Goal: Task Accomplishment & Management: Manage account settings

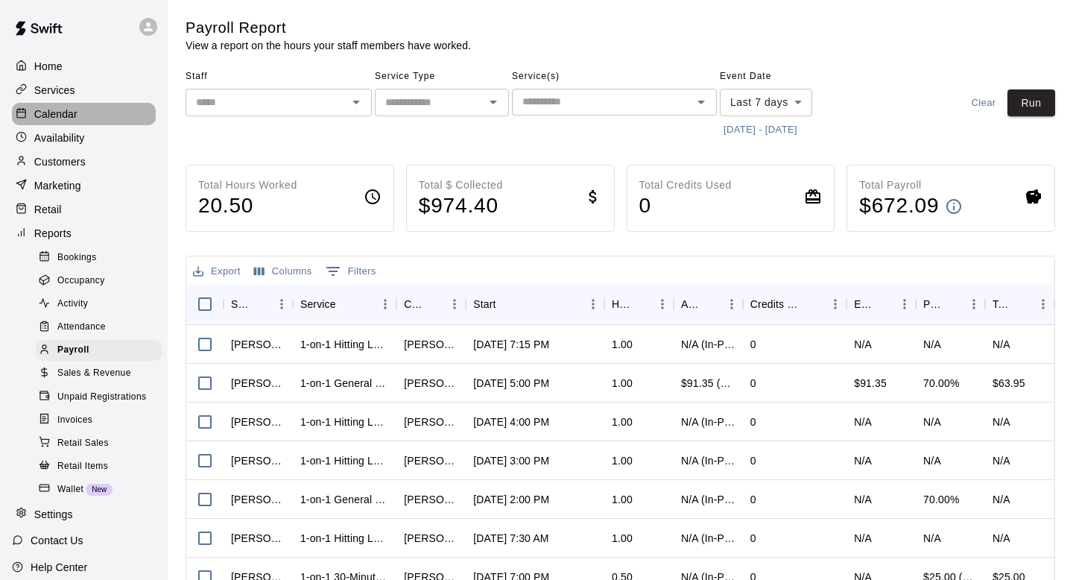
click at [78, 116] on div "Calendar" at bounding box center [84, 114] width 144 height 22
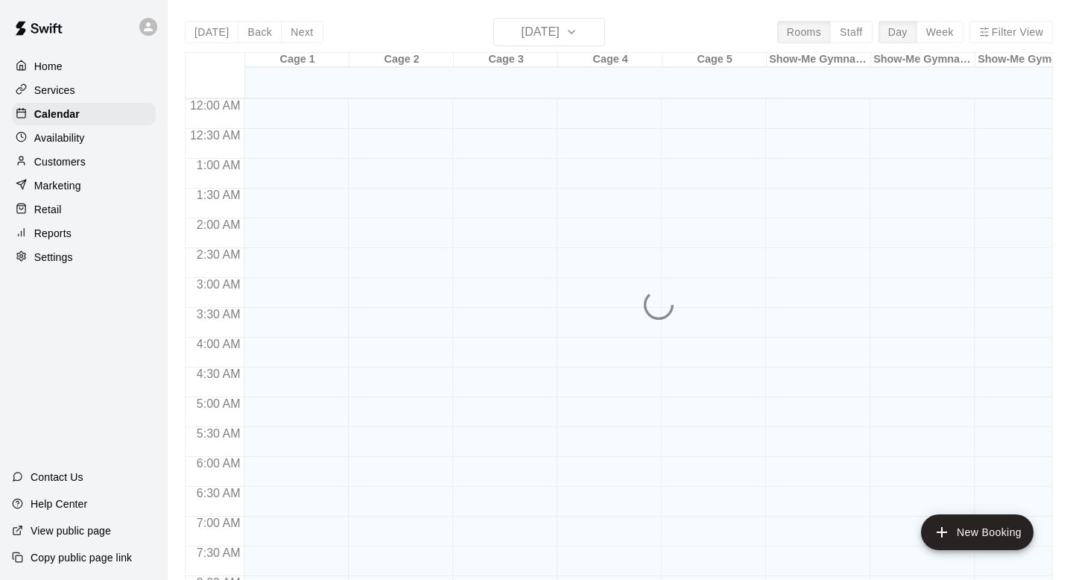
scroll to position [584, 0]
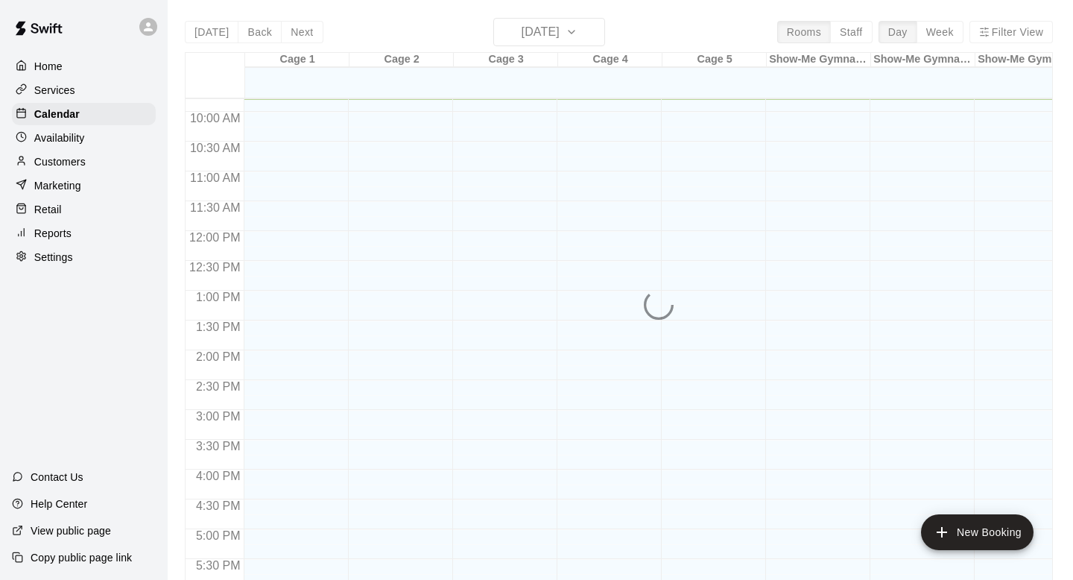
click at [62, 158] on p "Customers" at bounding box center [59, 161] width 51 height 15
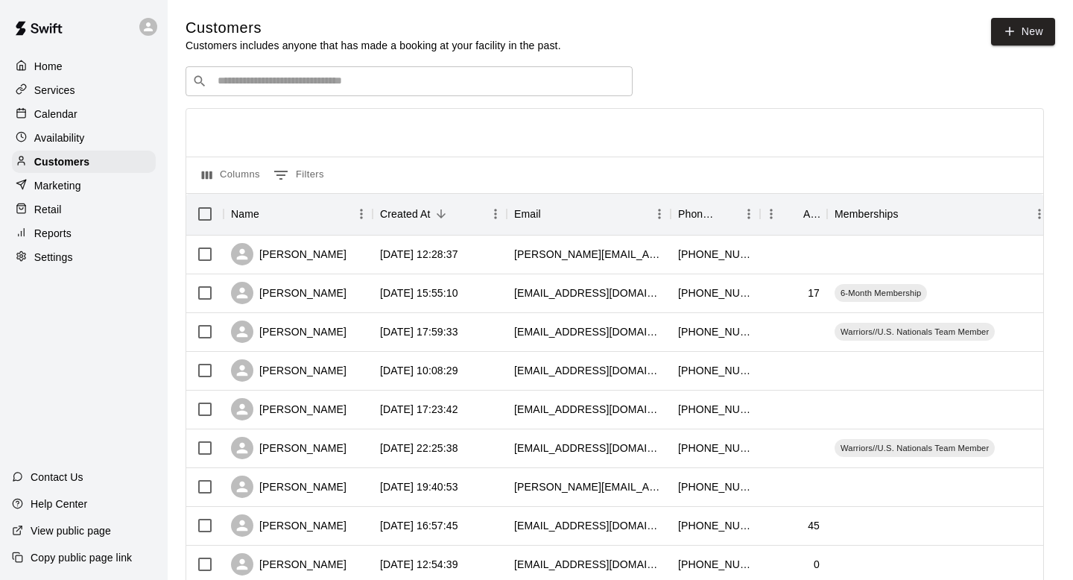
click at [325, 83] on input "Search customers by name or email" at bounding box center [419, 81] width 413 height 15
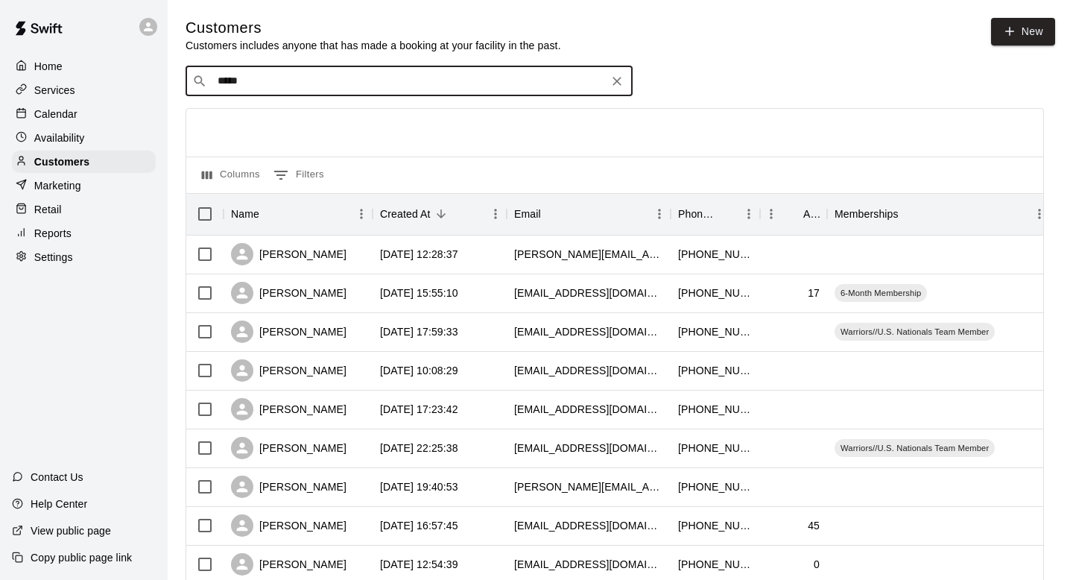
type input "******"
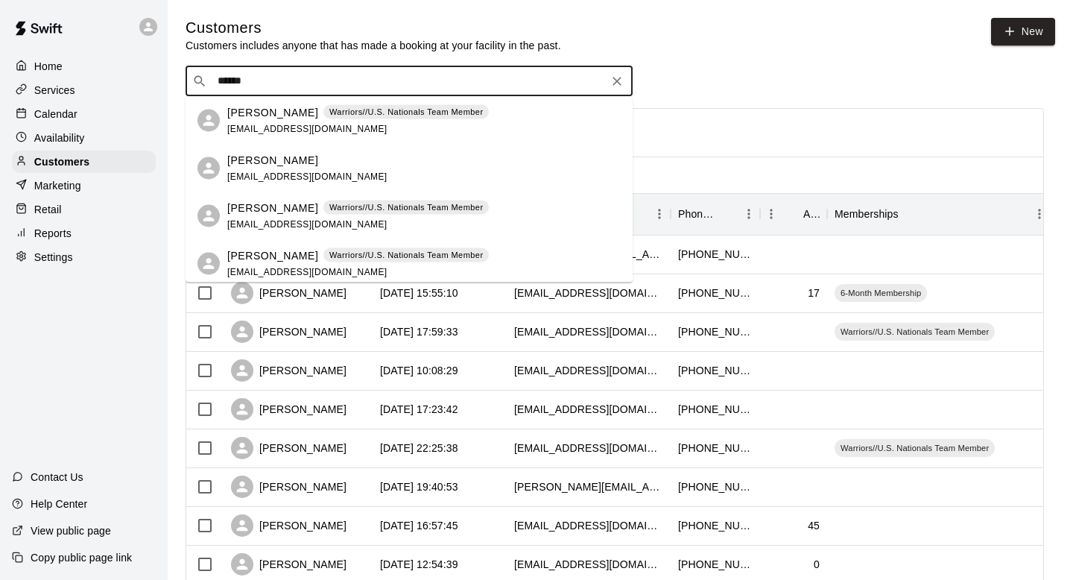
click at [290, 253] on p "Noah Parker" at bounding box center [272, 255] width 91 height 16
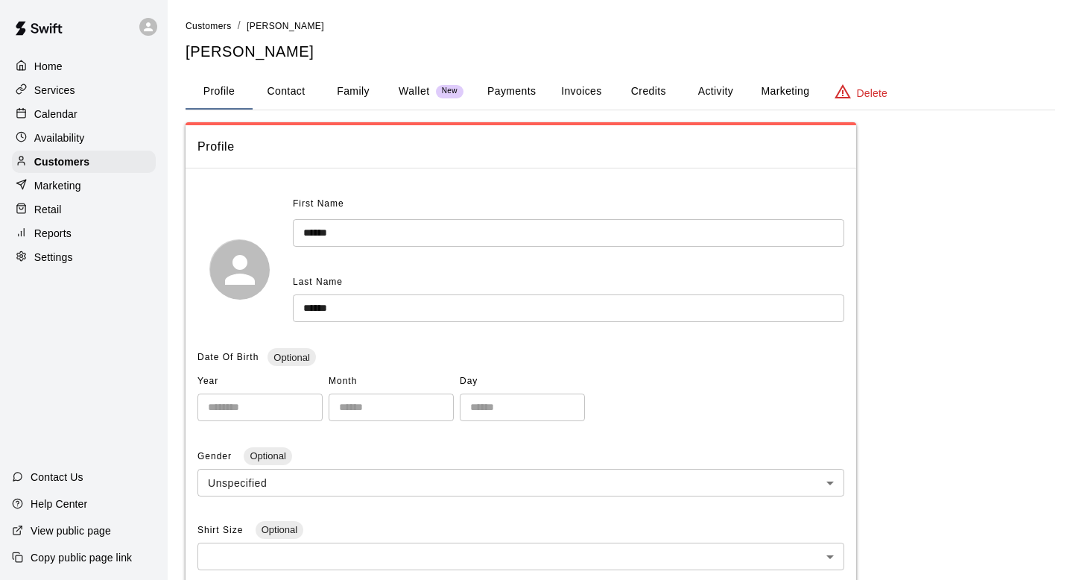
click at [596, 96] on button "Invoices" at bounding box center [581, 92] width 67 height 36
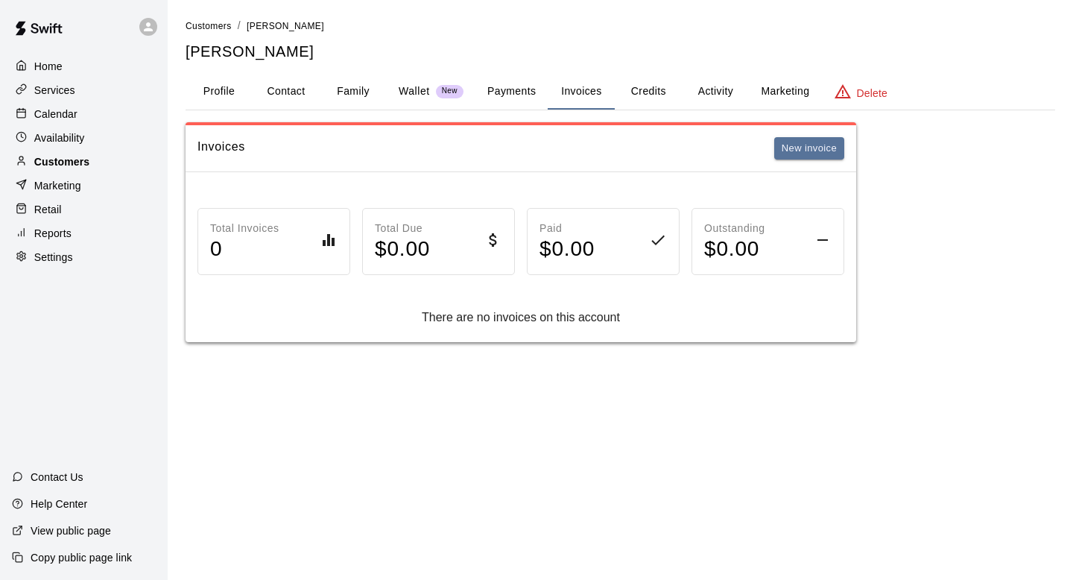
click at [111, 165] on div "Customers" at bounding box center [84, 162] width 144 height 22
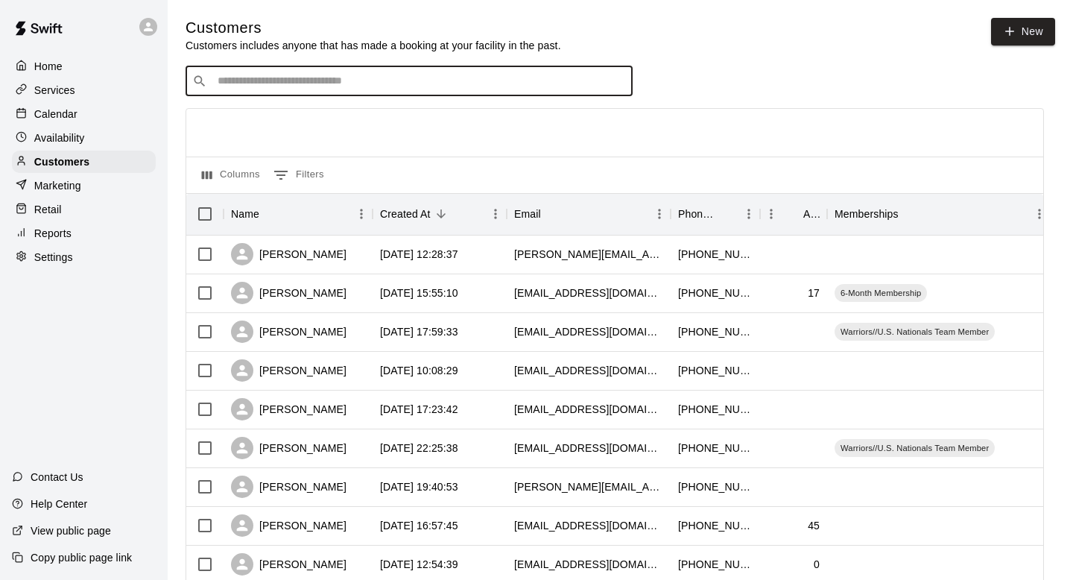
click at [344, 76] on input "Search customers by name or email" at bounding box center [419, 81] width 413 height 15
type input "****"
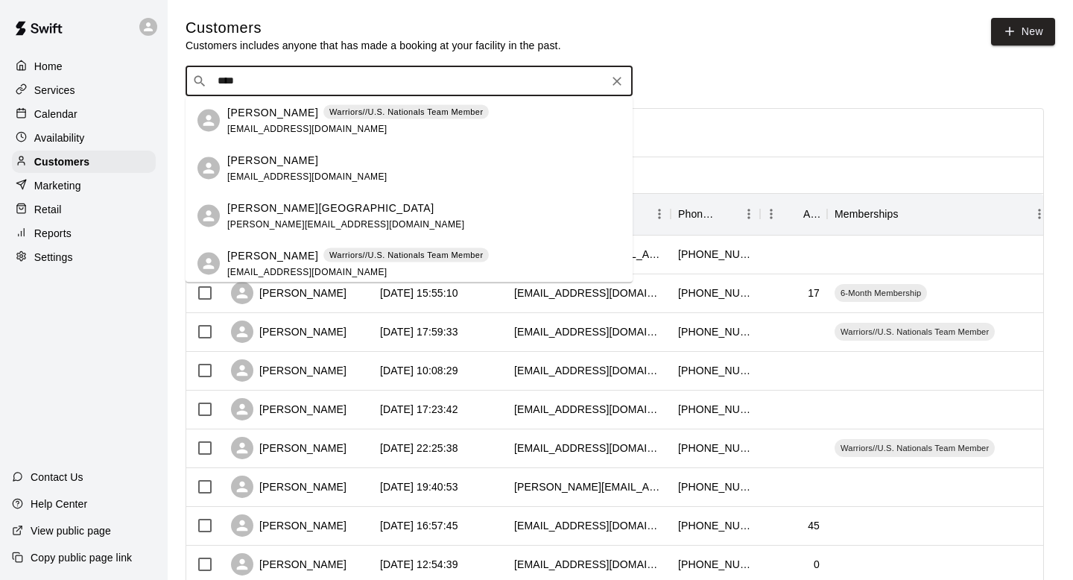
click at [326, 126] on div "Noelle Parker Warriors//U.S. Nationals Team Member mnparker5@gmail.com" at bounding box center [358, 120] width 262 height 32
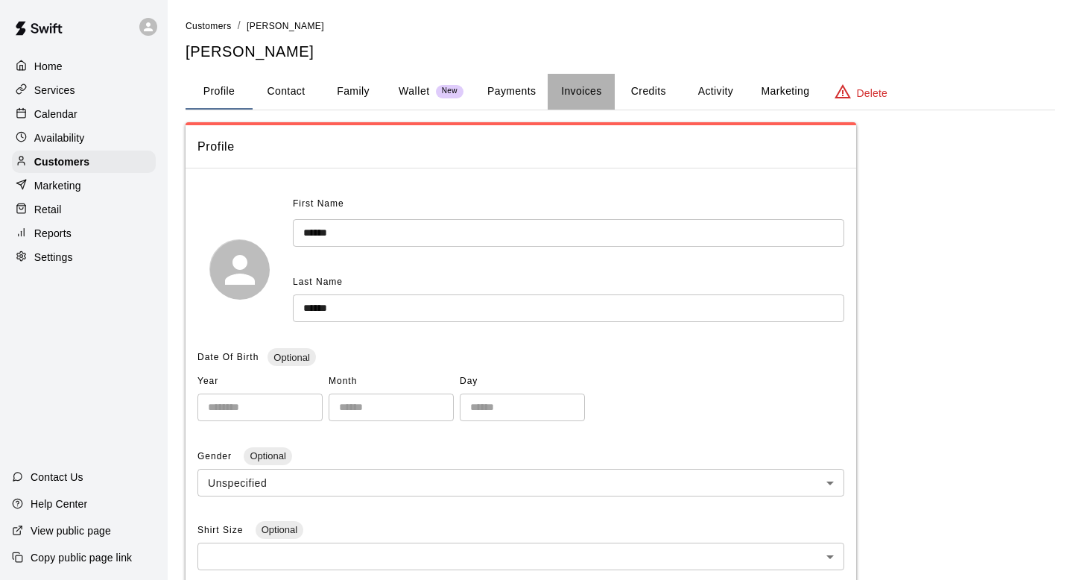
click at [590, 86] on button "Invoices" at bounding box center [581, 92] width 67 height 36
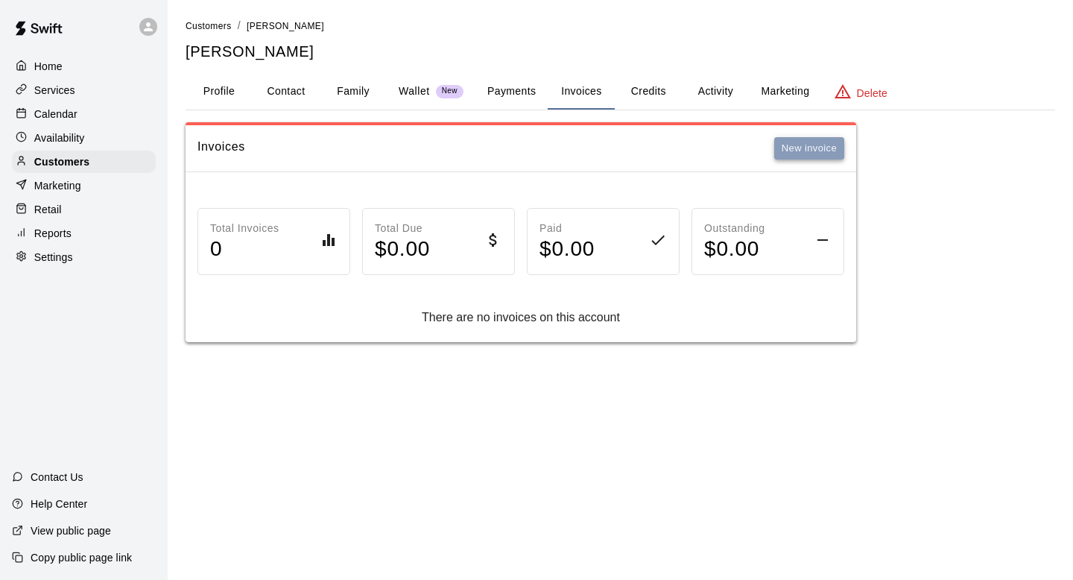
click at [814, 157] on button "New invoice" at bounding box center [810, 148] width 70 height 23
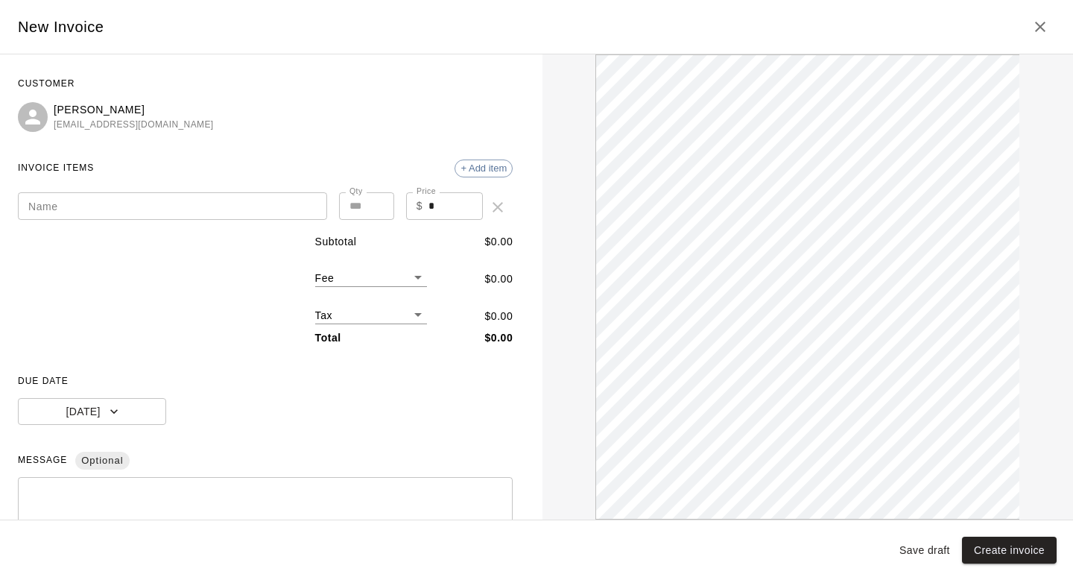
click at [262, 198] on input "Name" at bounding box center [172, 206] width 309 height 28
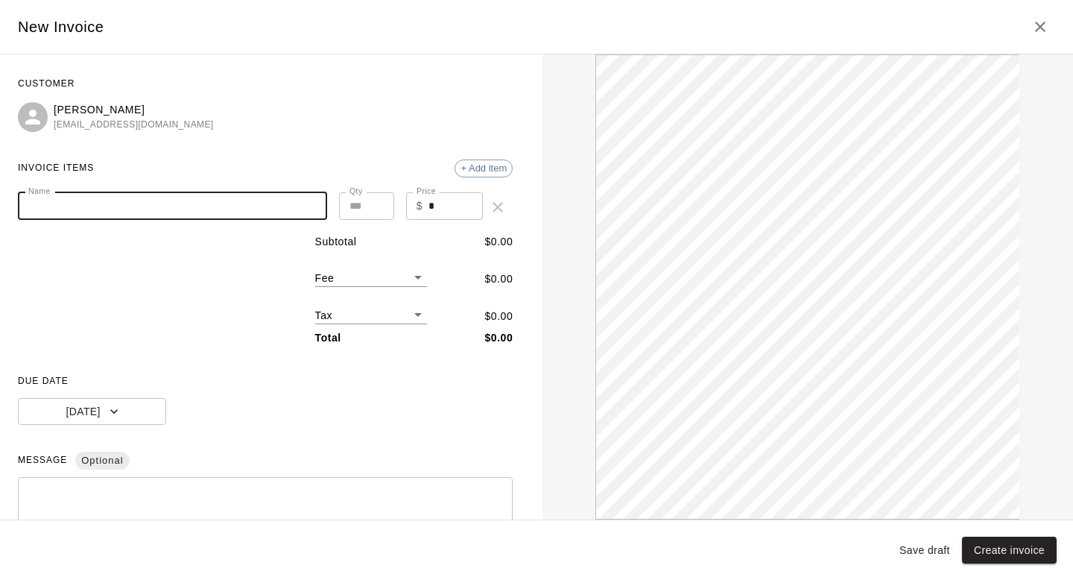
type input "*"
type input "*********"
click at [467, 211] on input "*" at bounding box center [456, 206] width 54 height 28
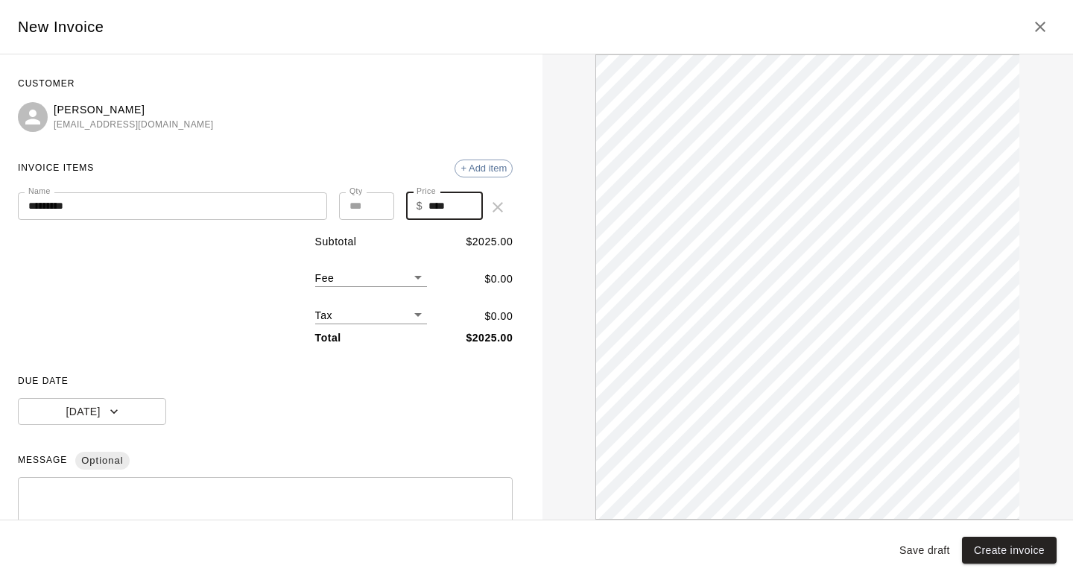
type input "****"
click at [136, 493] on textarea at bounding box center [265, 527] width 474 height 75
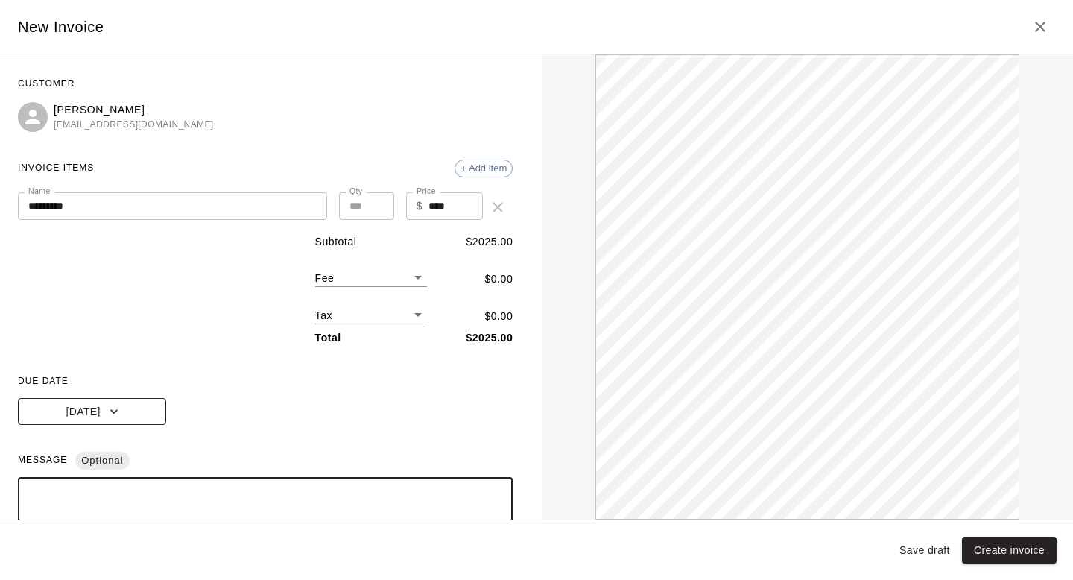
click at [115, 404] on icon "button" at bounding box center [114, 411] width 15 height 15
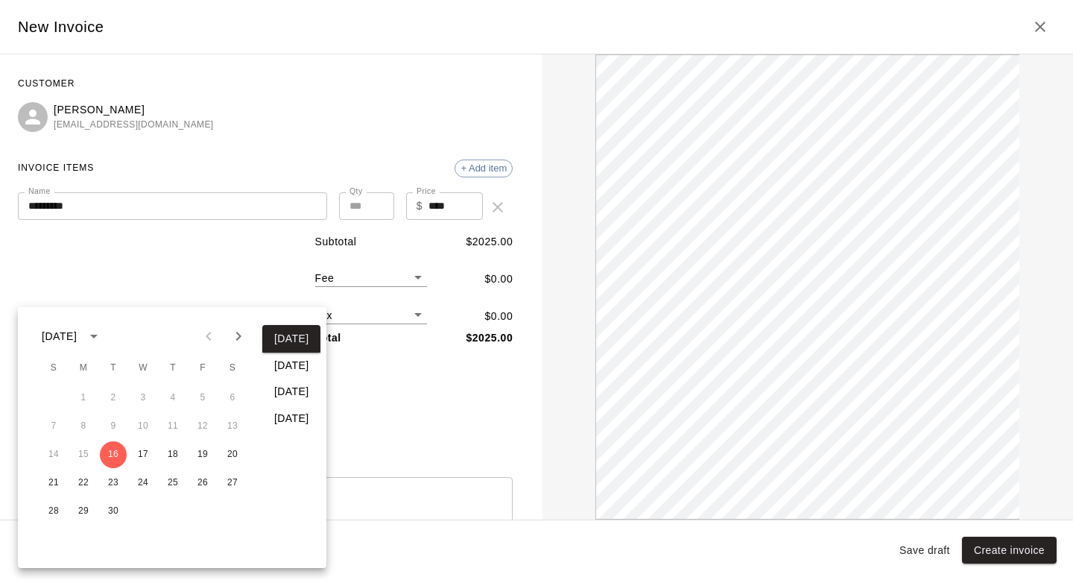
click at [250, 328] on button "Next month" at bounding box center [239, 336] width 30 height 30
click at [133, 513] on button "31" at bounding box center [143, 511] width 27 height 27
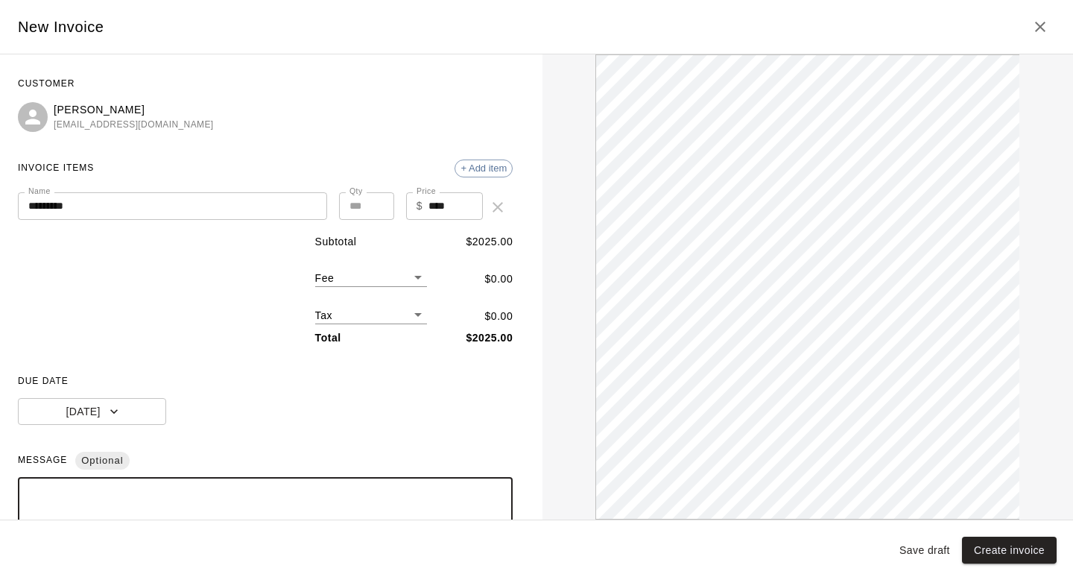
click at [170, 505] on textarea at bounding box center [265, 527] width 474 height 75
type textarea "*"
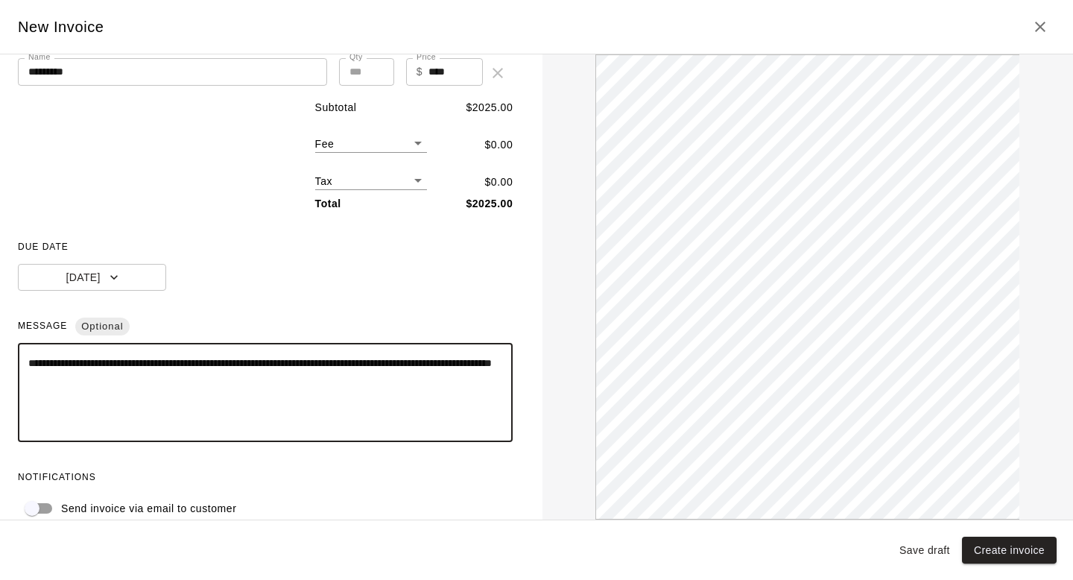
scroll to position [155, 0]
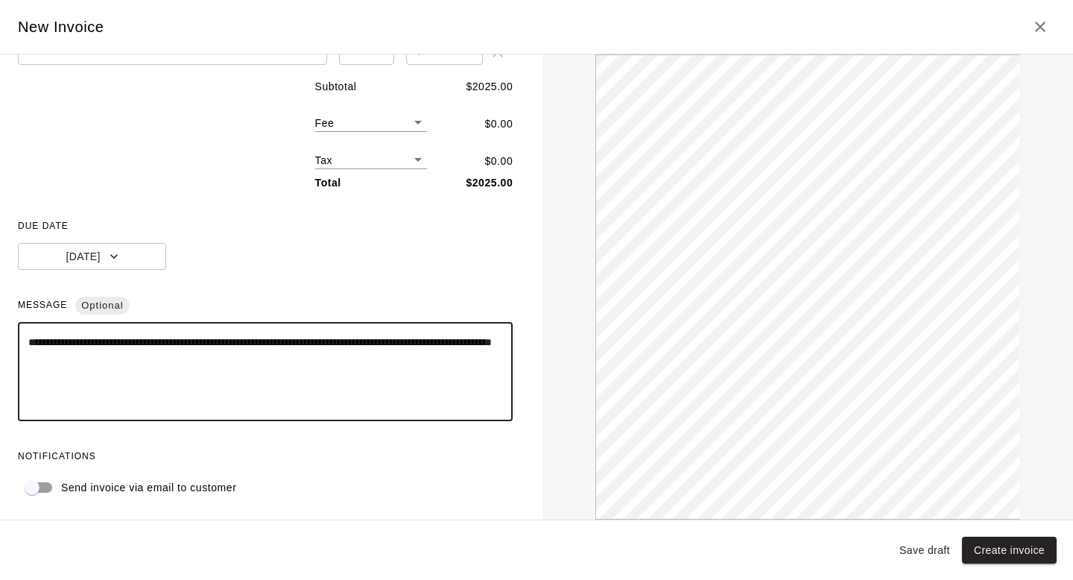
click at [43, 471] on div "NOTIFICATIONS Send invoice via email to customer" at bounding box center [265, 473] width 495 height 57
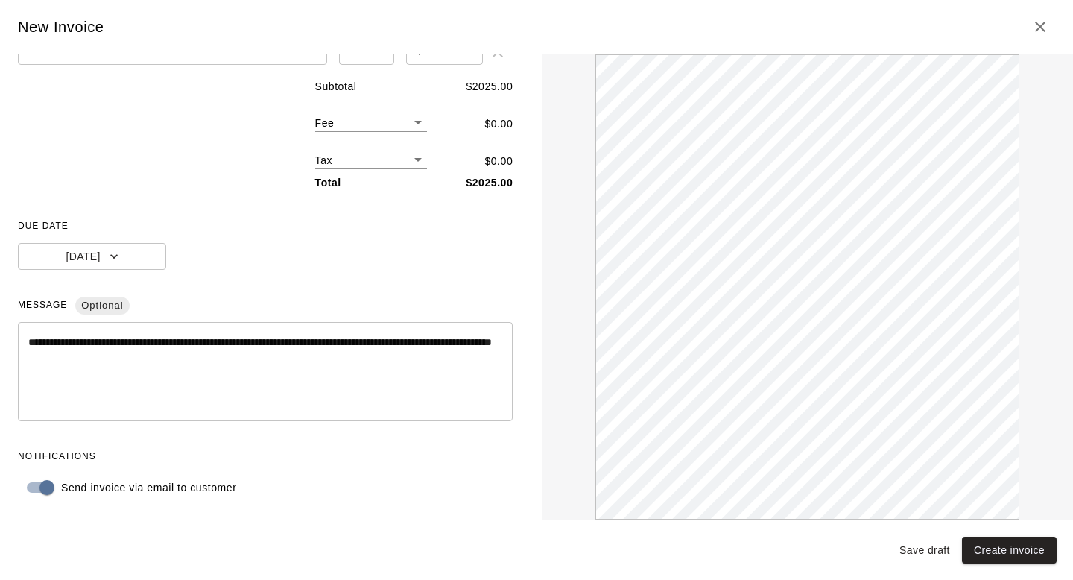
click at [320, 353] on textarea "**********" at bounding box center [265, 372] width 474 height 75
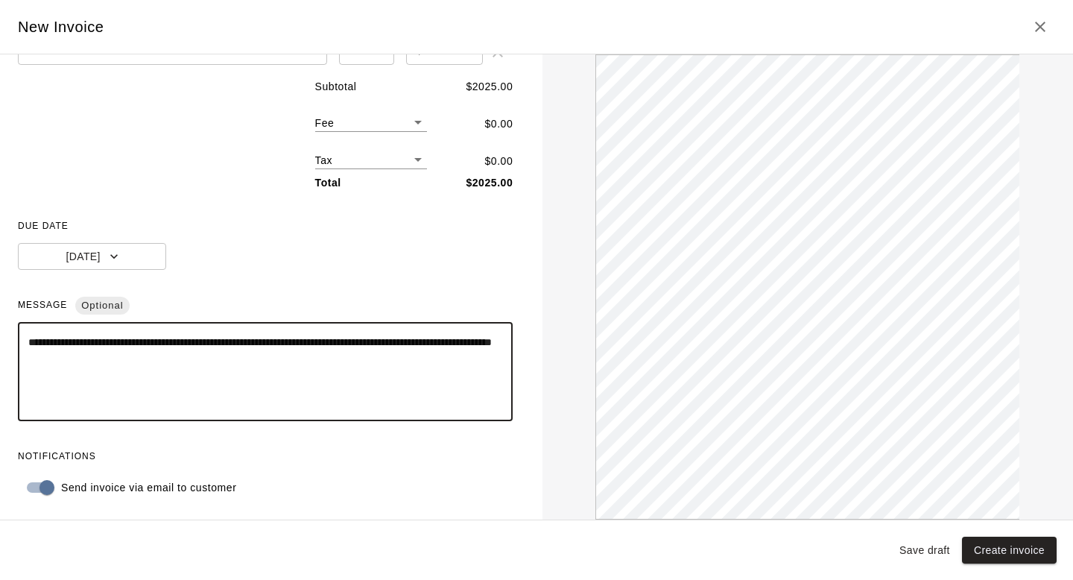
click at [179, 355] on textarea "**********" at bounding box center [265, 372] width 474 height 75
click at [130, 379] on textarea "**********" at bounding box center [265, 372] width 474 height 75
type textarea "**********"
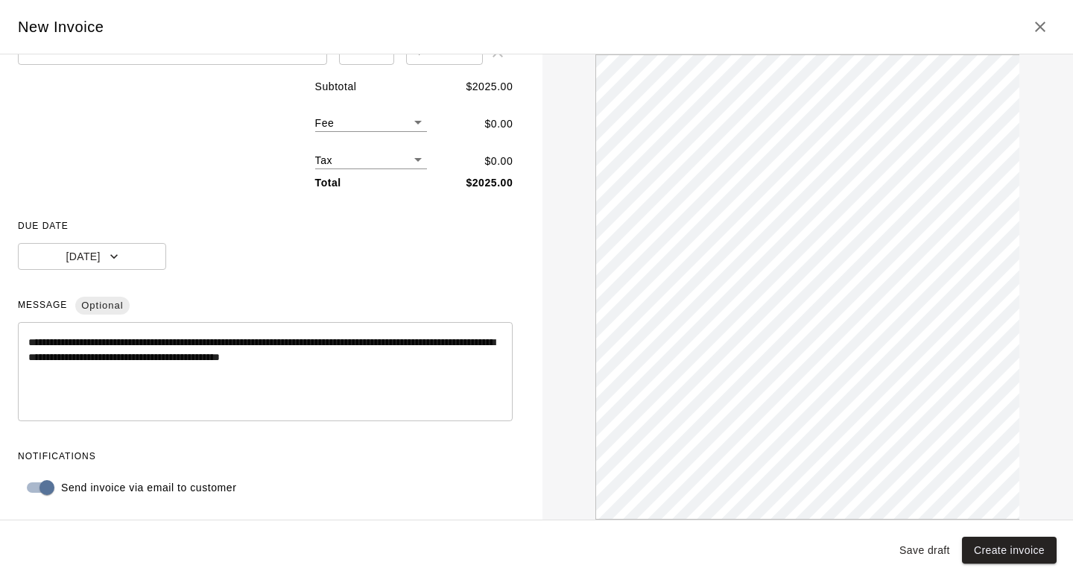
click at [996, 535] on div "Save draft Create invoice" at bounding box center [536, 550] width 1073 height 60
click at [996, 552] on button "Create invoice" at bounding box center [1009, 551] width 95 height 28
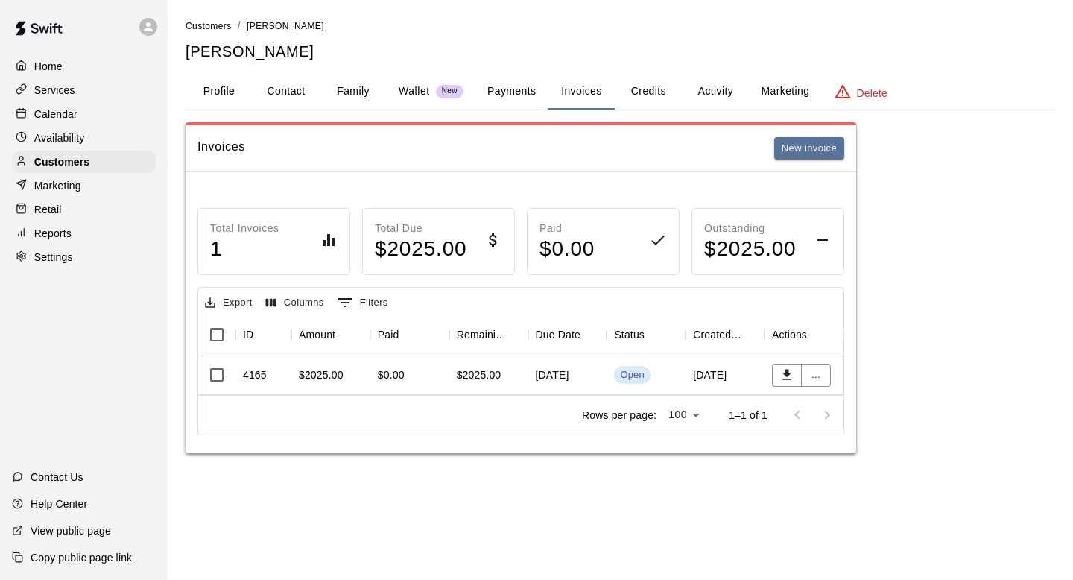
click at [429, 379] on div "$0.00" at bounding box center [409, 375] width 79 height 39
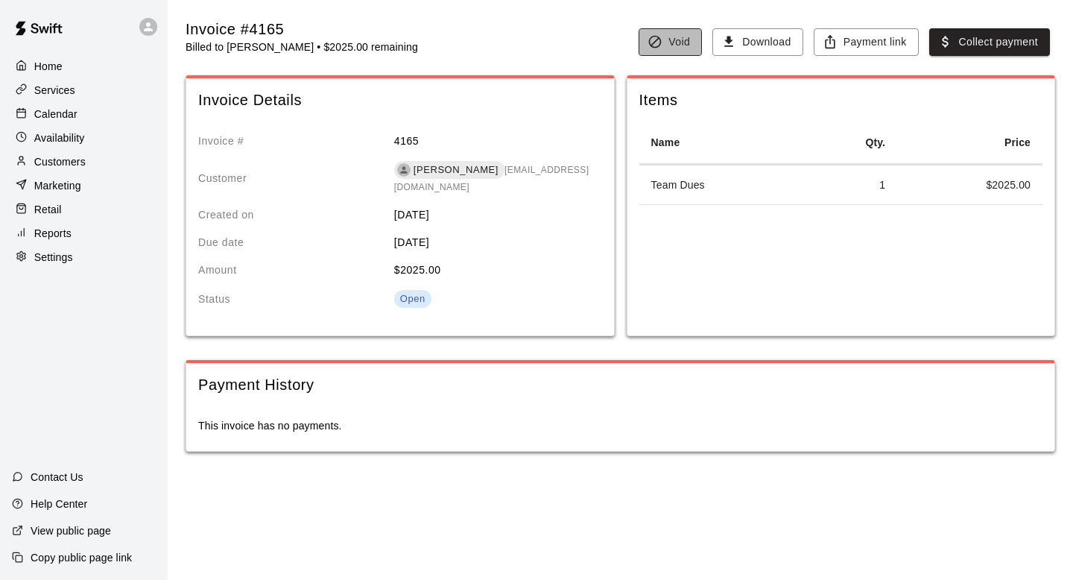
click at [655, 37] on icon "button" at bounding box center [655, 41] width 15 height 15
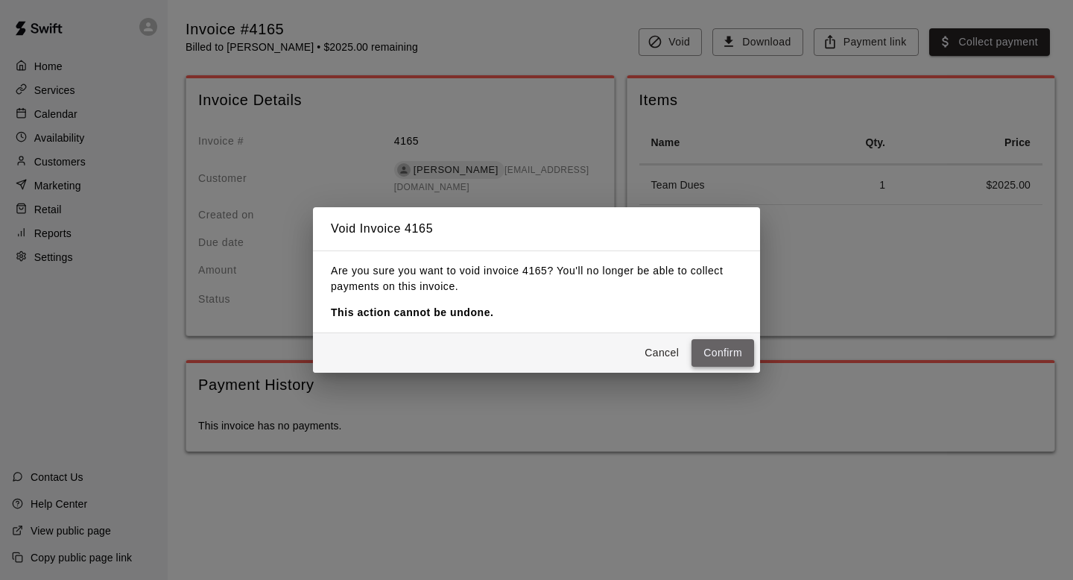
click at [711, 356] on button "Confirm" at bounding box center [723, 353] width 63 height 28
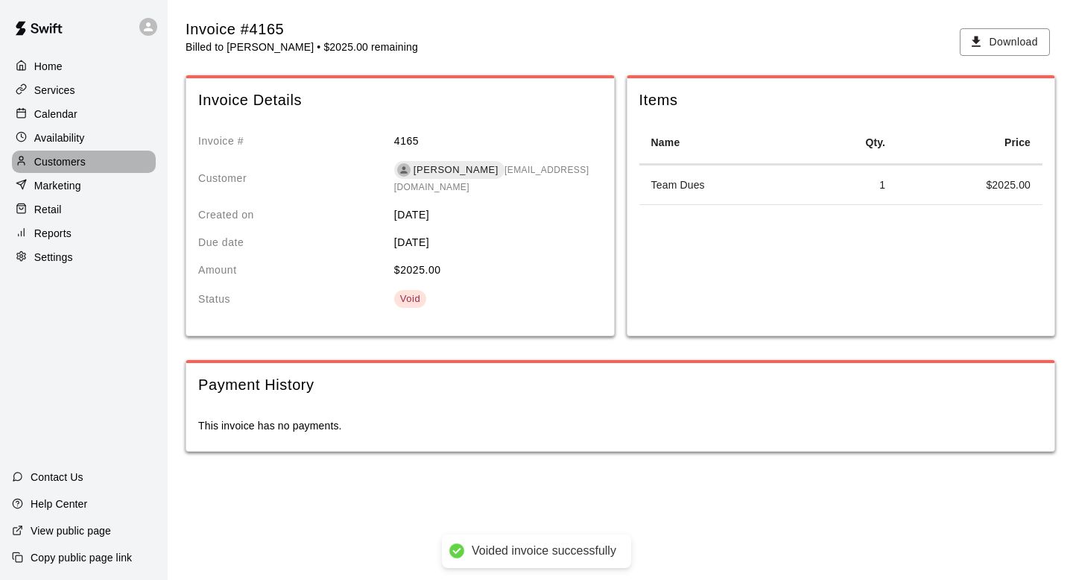
click at [57, 165] on p "Customers" at bounding box center [59, 161] width 51 height 15
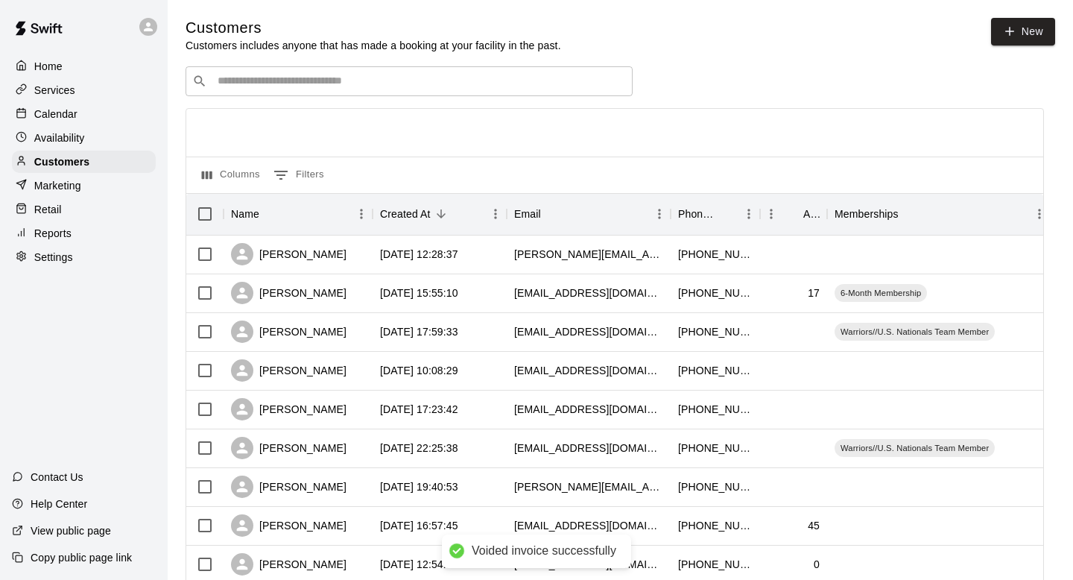
click at [354, 90] on div "​ ​" at bounding box center [409, 81] width 447 height 30
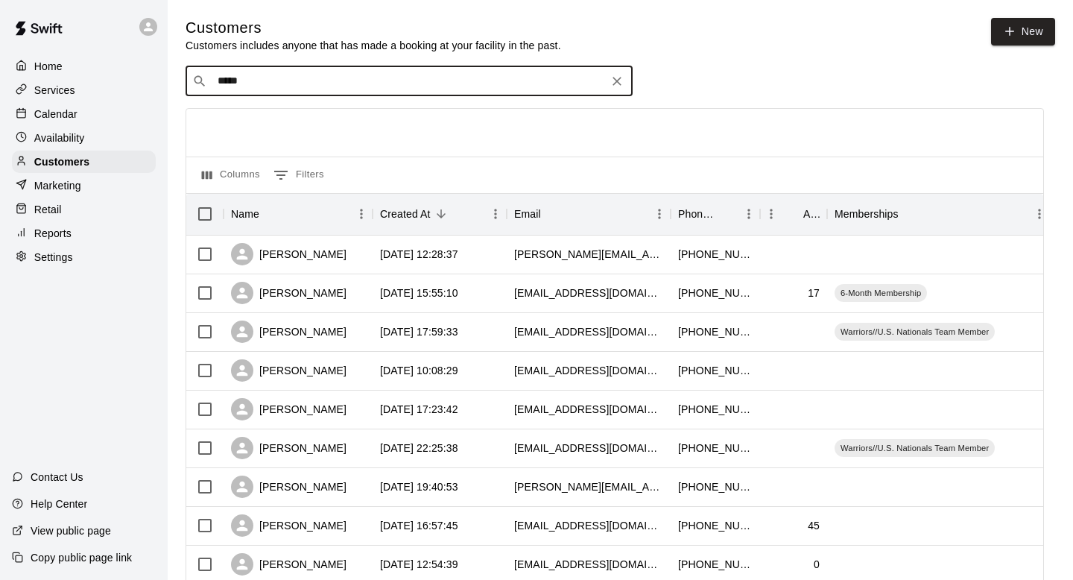
type input "******"
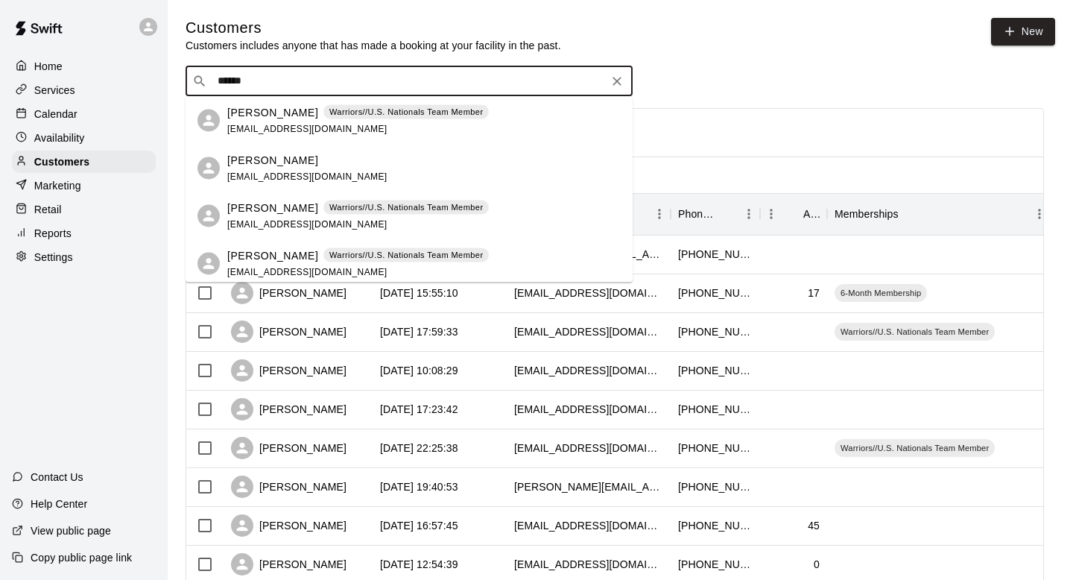
click at [421, 120] on div "Noelle Parker Warriors//U.S. Nationals Team Member mnparker5@gmail.com" at bounding box center [358, 120] width 262 height 32
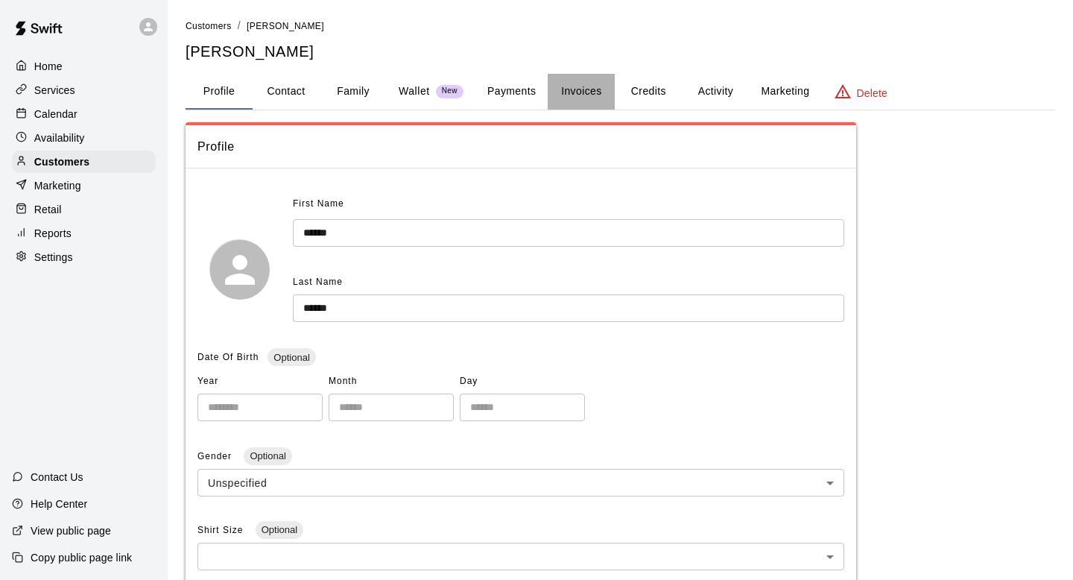
click at [608, 83] on button "Invoices" at bounding box center [581, 92] width 67 height 36
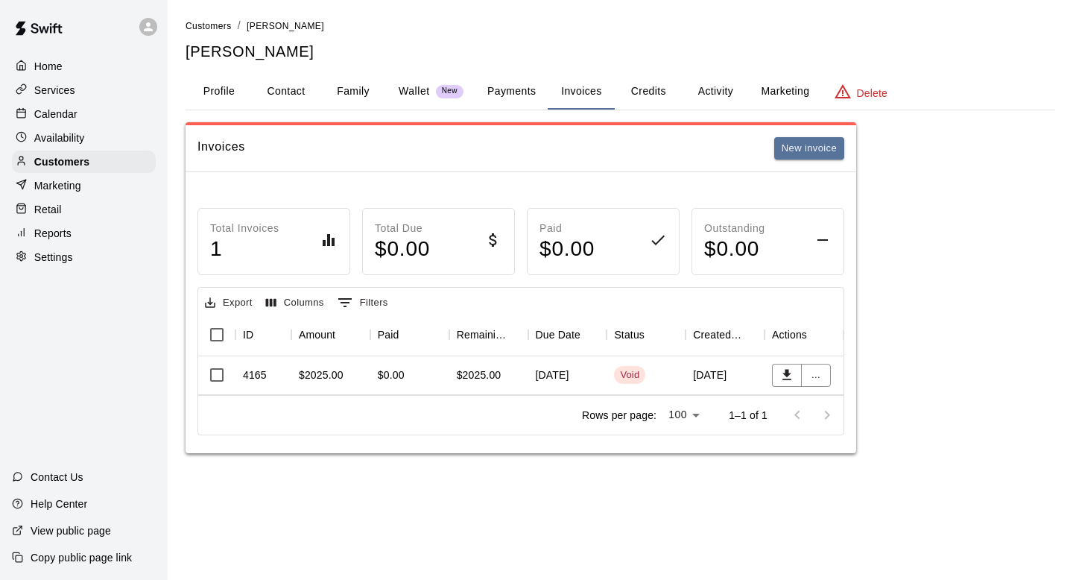
click at [815, 165] on div "Invoices New invoice" at bounding box center [521, 148] width 671 height 47
click at [817, 153] on button "New invoice" at bounding box center [810, 148] width 70 height 23
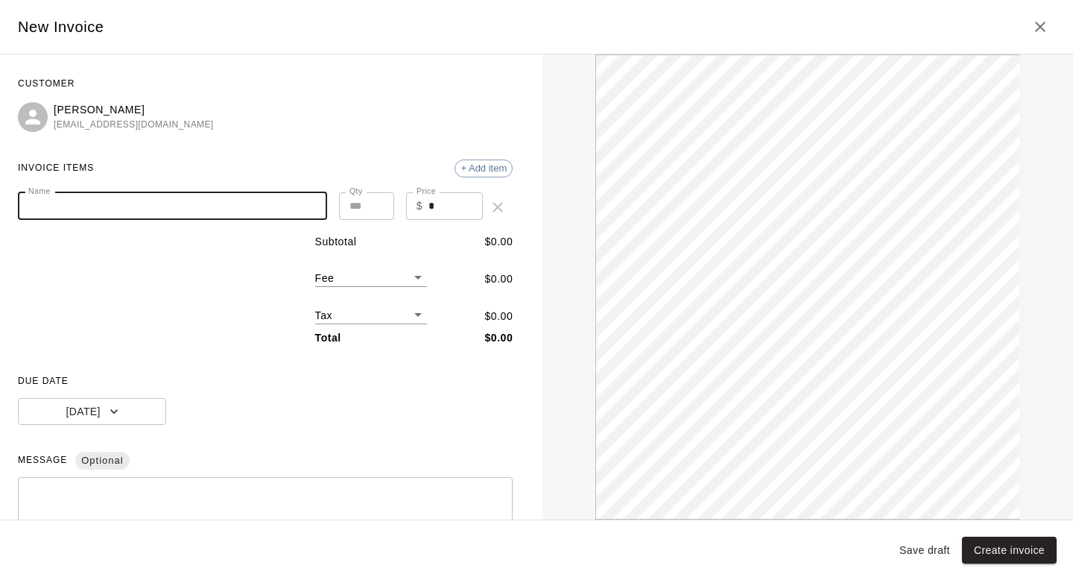
click at [227, 213] on input "Name" at bounding box center [172, 206] width 309 height 28
type input "**********"
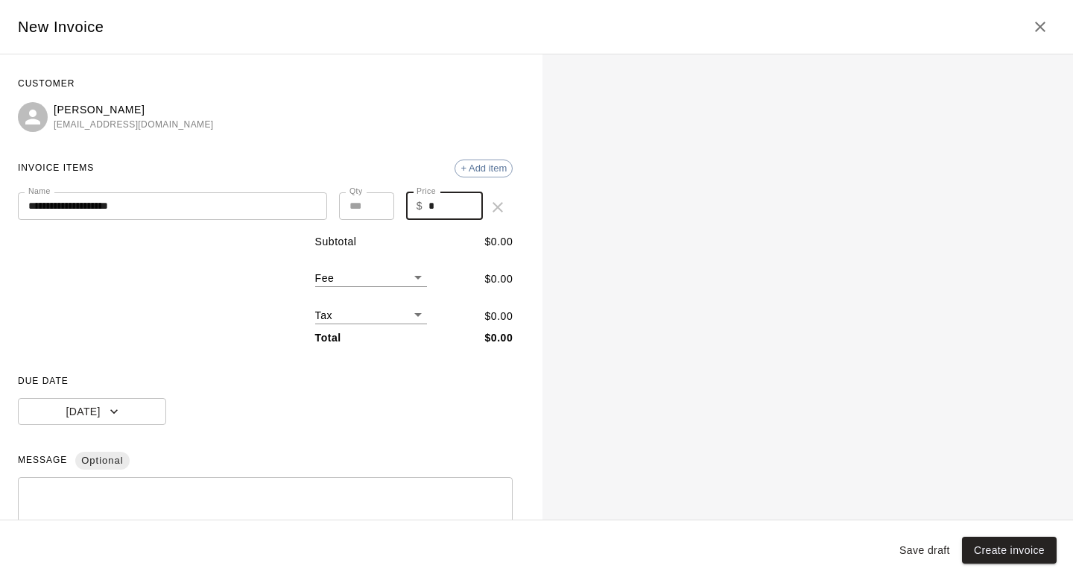
click at [447, 204] on input "*" at bounding box center [456, 206] width 54 height 28
type input "****"
click at [200, 289] on div "Subtotal $ 0.00 Fee ​ $ 0.00 Tax ​ $ 0.00 Total $ 0.00" at bounding box center [265, 290] width 495 height 112
click at [145, 406] on button "Today" at bounding box center [92, 412] width 148 height 28
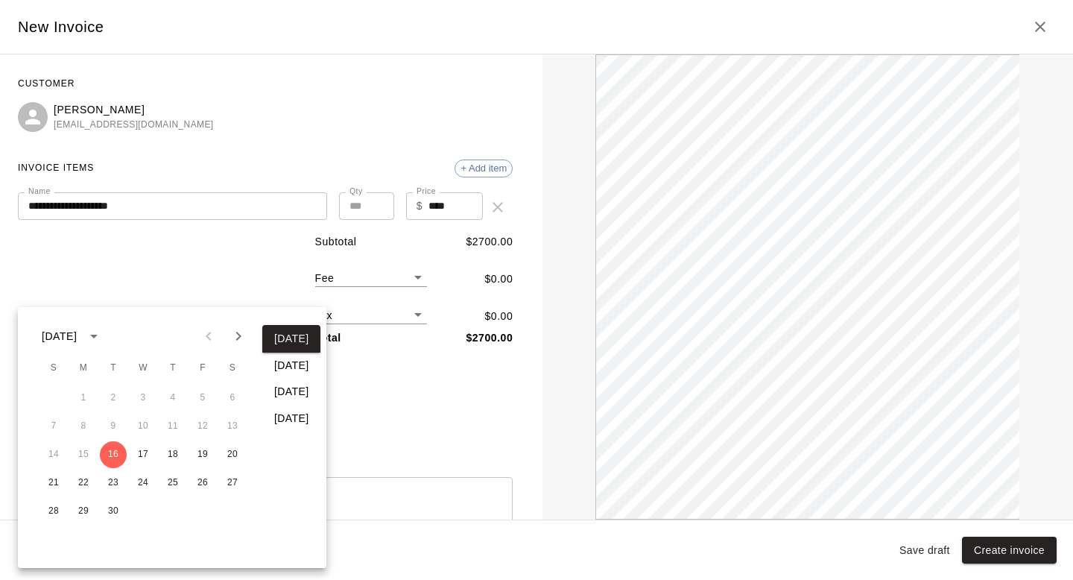
click at [233, 331] on icon "Next month" at bounding box center [239, 336] width 18 height 18
click at [141, 514] on button "31" at bounding box center [143, 511] width 27 height 27
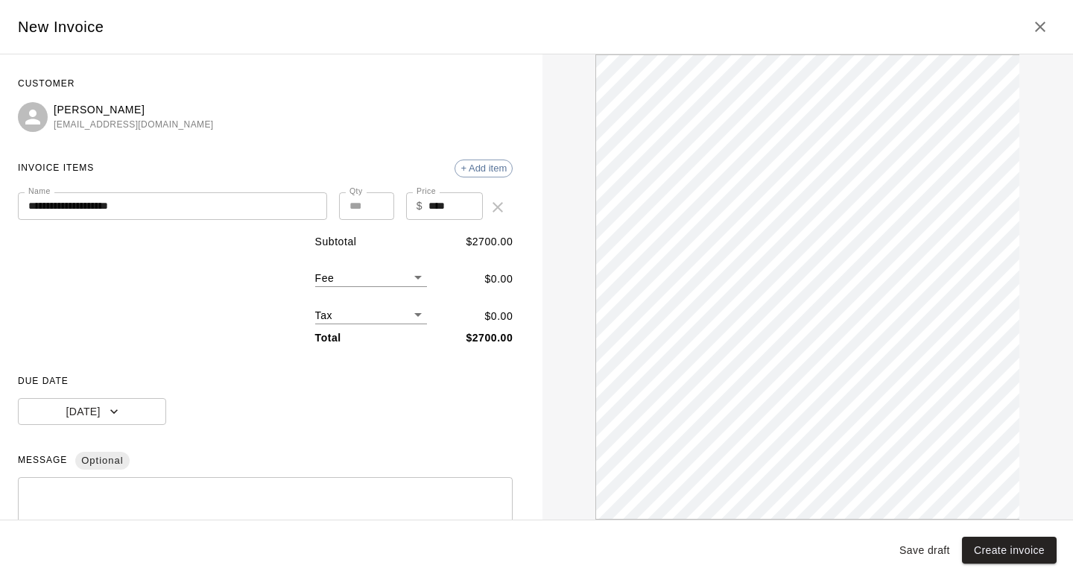
scroll to position [155, 0]
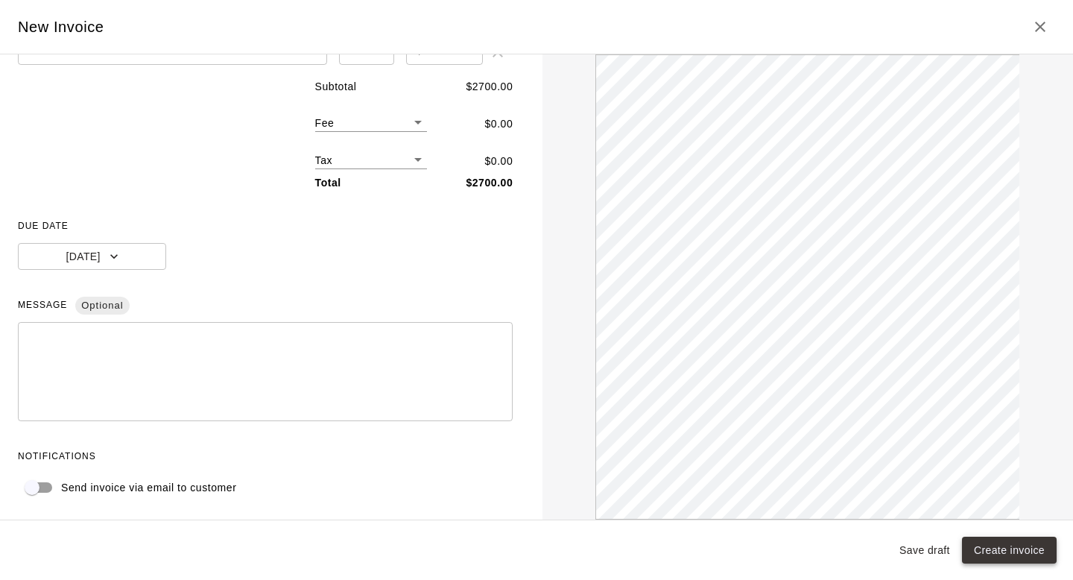
click at [997, 550] on button "Create invoice" at bounding box center [1009, 551] width 95 height 28
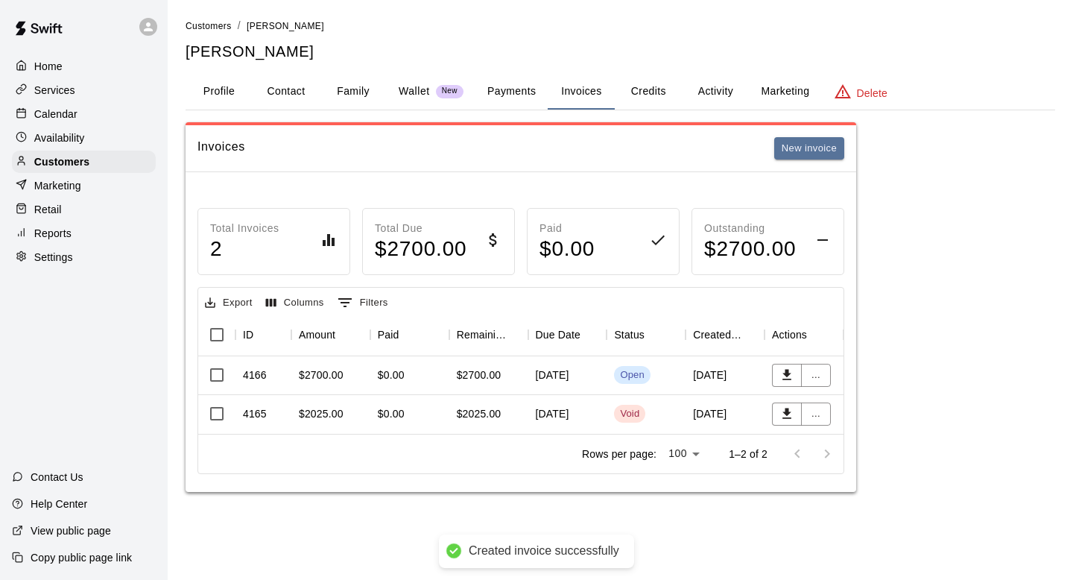
click at [479, 375] on div "$2700.00" at bounding box center [479, 375] width 45 height 15
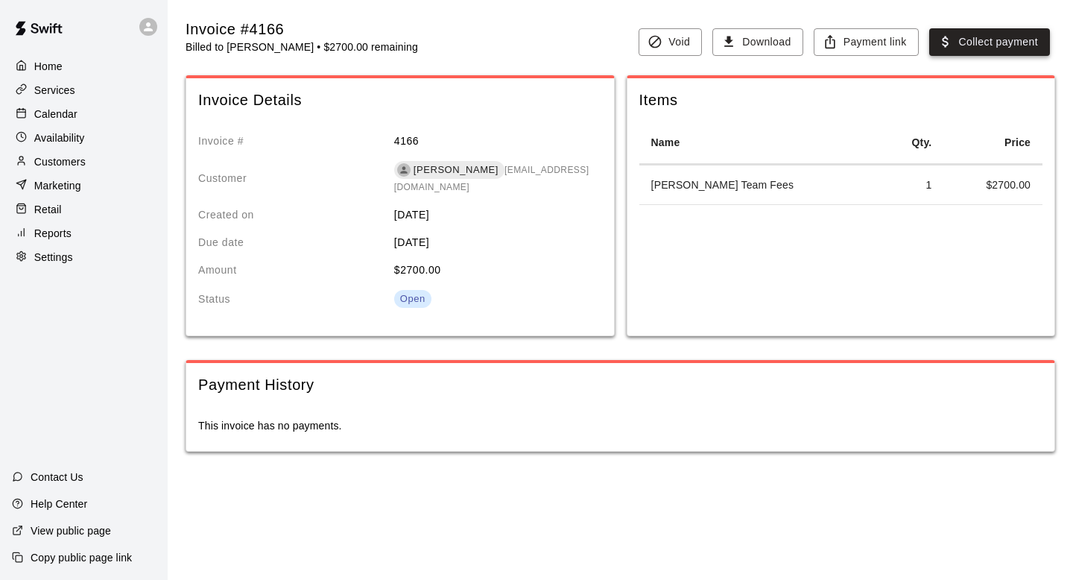
click at [997, 40] on button "Collect payment" at bounding box center [990, 42] width 121 height 28
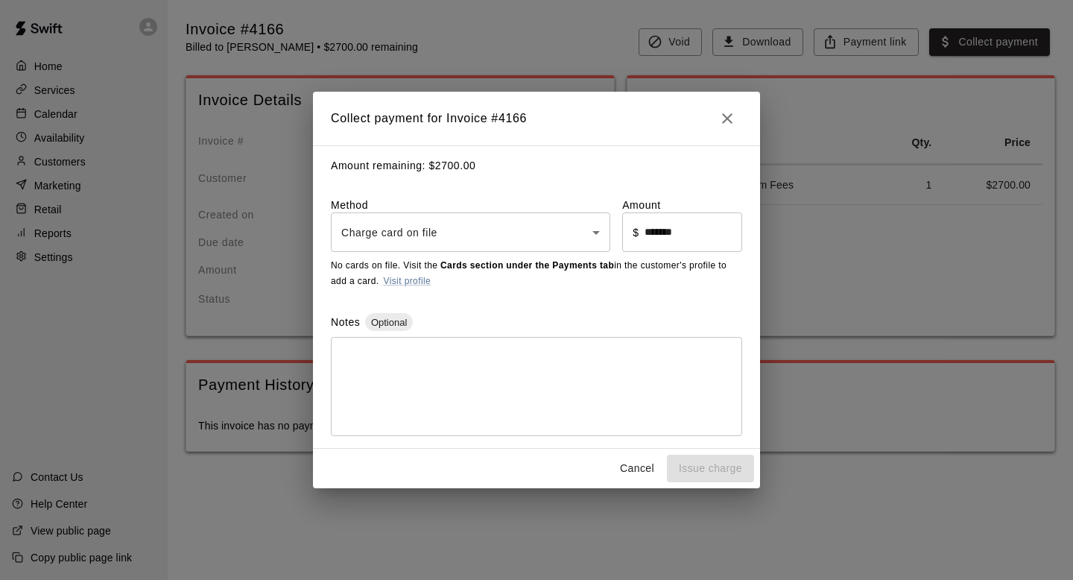
click at [434, 239] on body "Home Services Calendar Availability Customers Marketing Retail Reports Settings…" at bounding box center [536, 241] width 1073 height 482
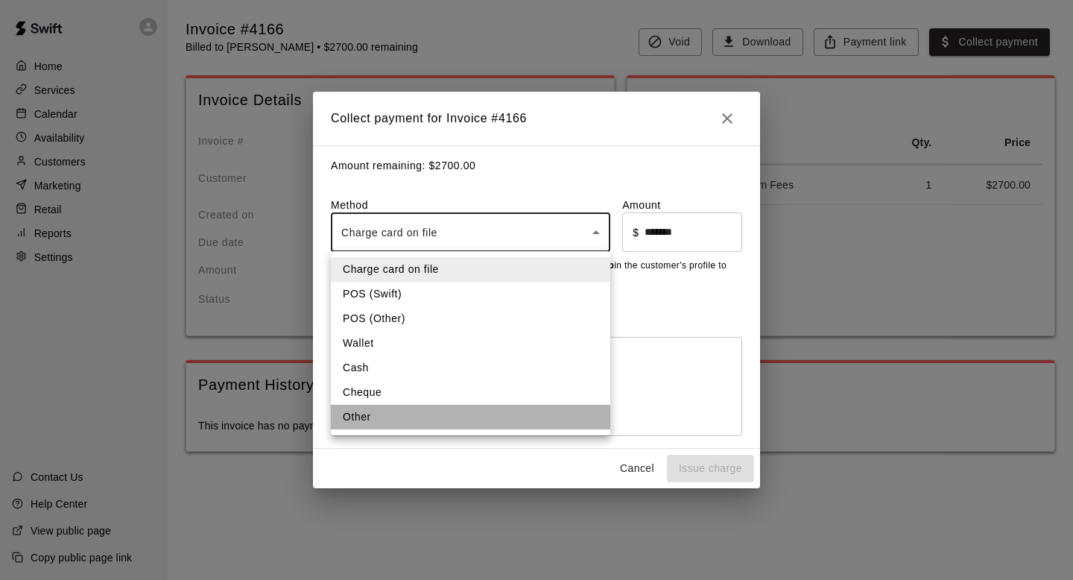
click at [395, 423] on li "Other" at bounding box center [471, 417] width 280 height 25
type input "*****"
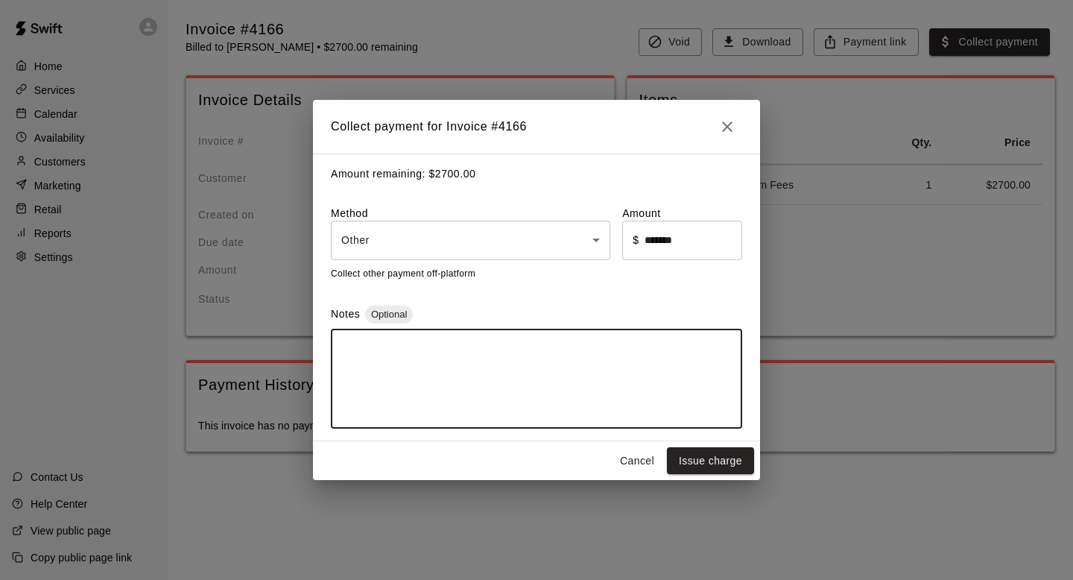
click at [397, 381] on textarea at bounding box center [536, 378] width 391 height 75
type textarea "*****"
click at [712, 247] on input "*******" at bounding box center [694, 241] width 98 height 40
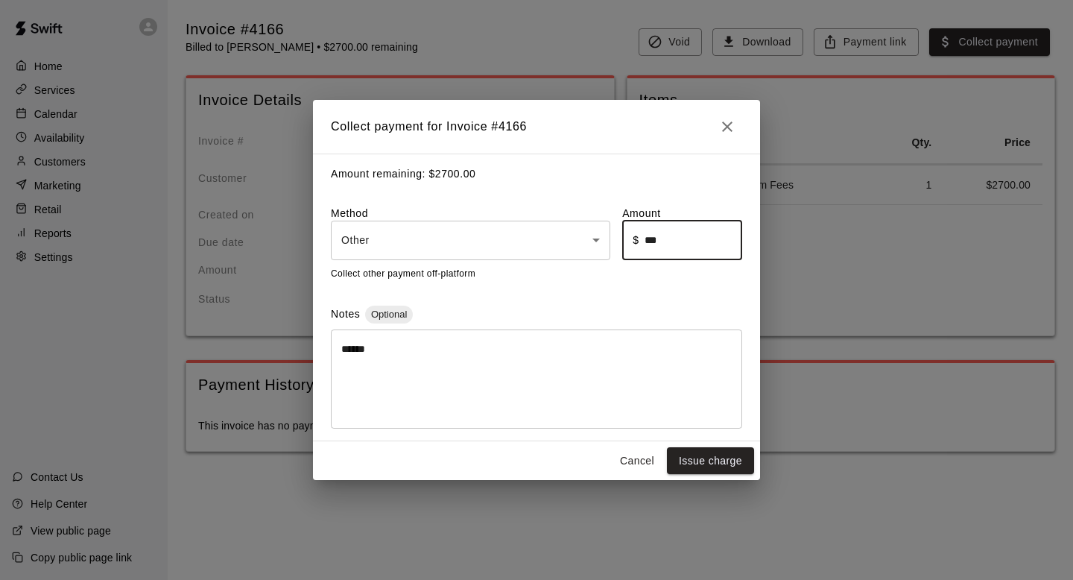
type input "******"
click at [722, 459] on button "Issue charge" at bounding box center [710, 461] width 87 height 28
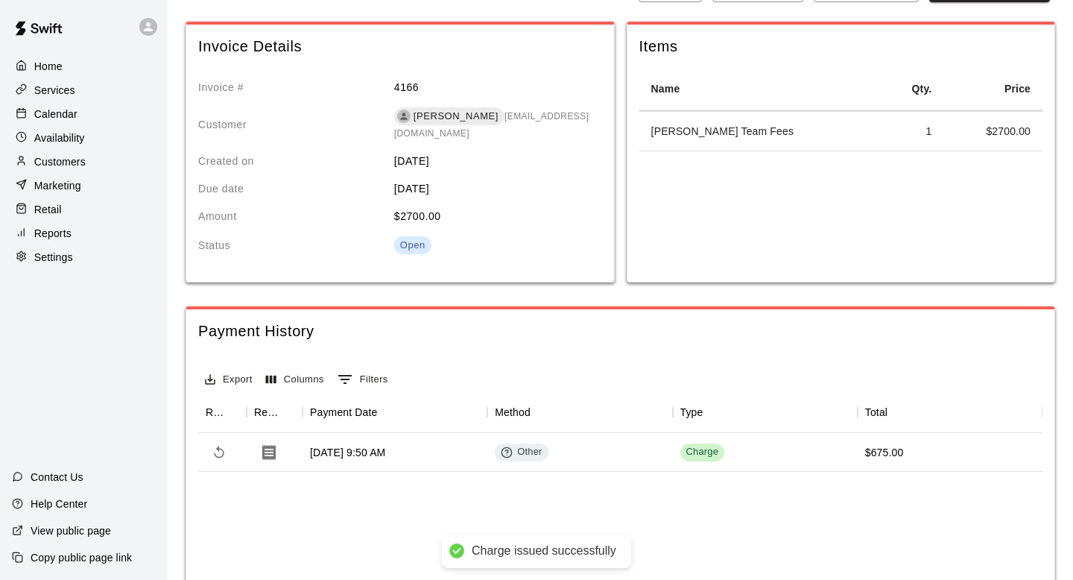
scroll to position [77, 0]
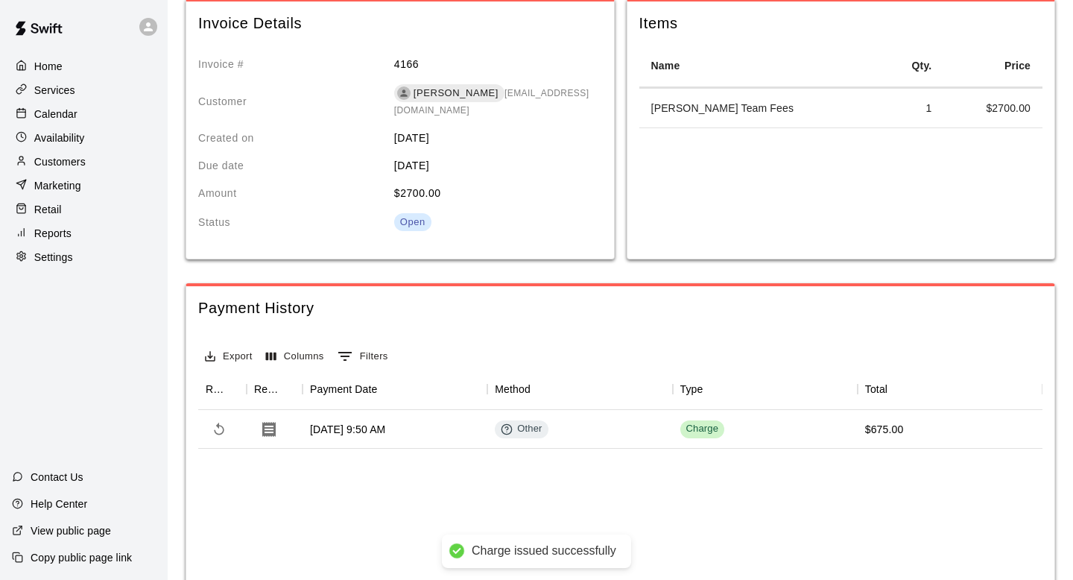
click at [55, 160] on p "Customers" at bounding box center [59, 161] width 51 height 15
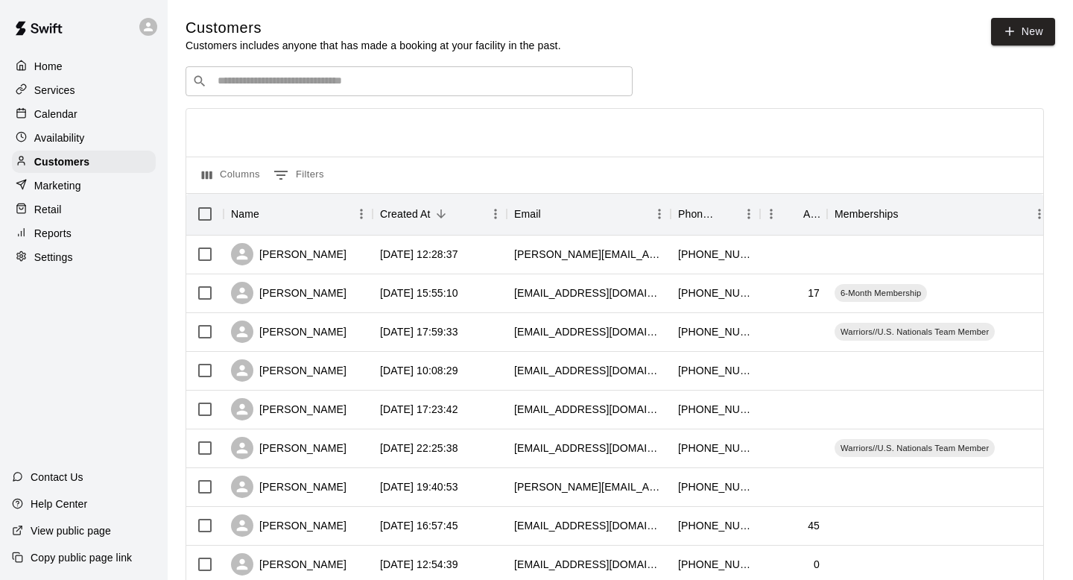
click at [250, 89] on input "Search customers by name or email" at bounding box center [419, 81] width 413 height 15
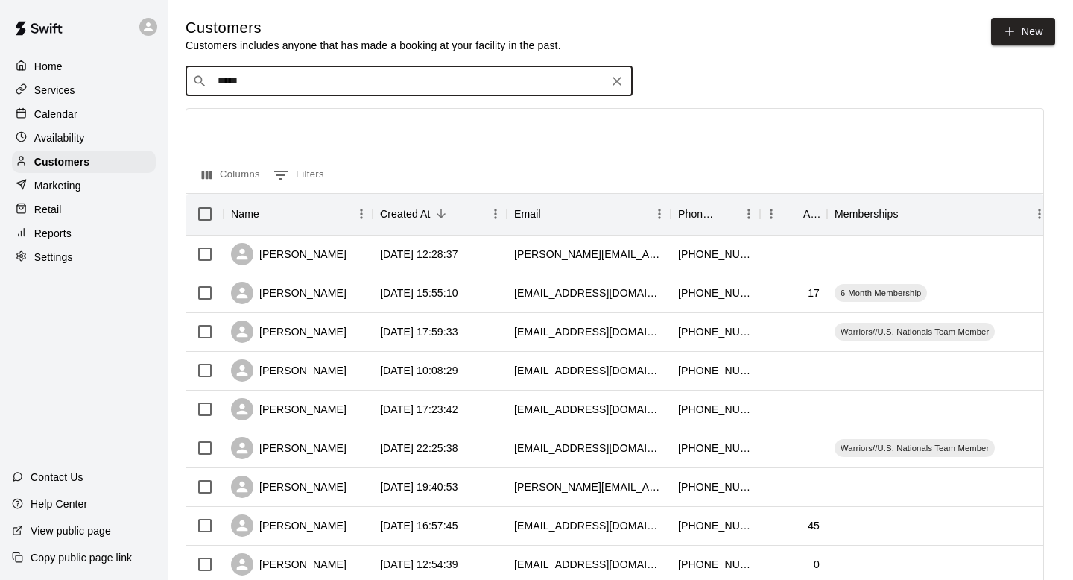
type input "******"
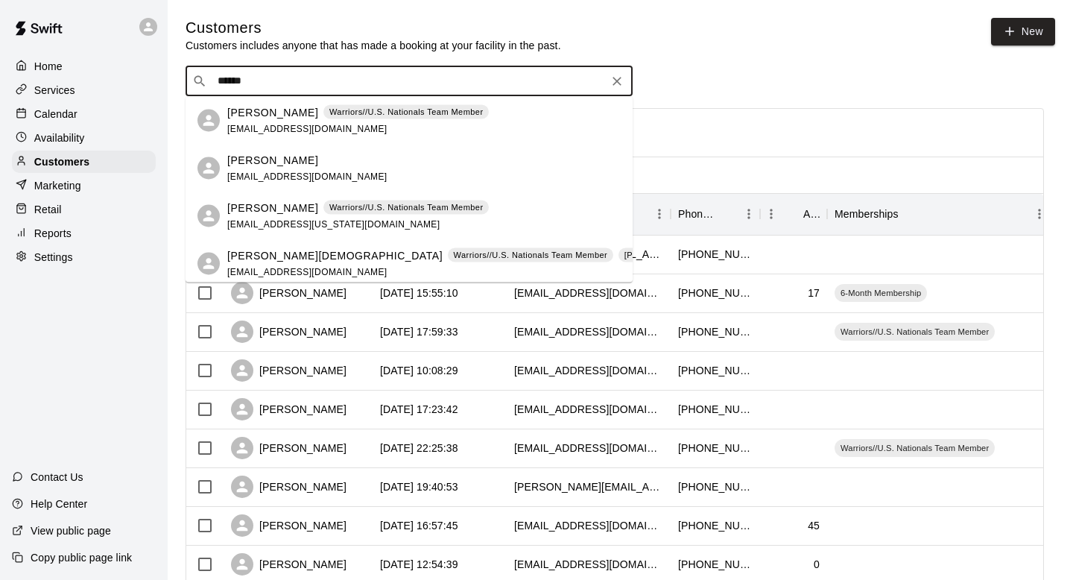
click at [280, 258] on p "Shawn Christ" at bounding box center [334, 255] width 215 height 16
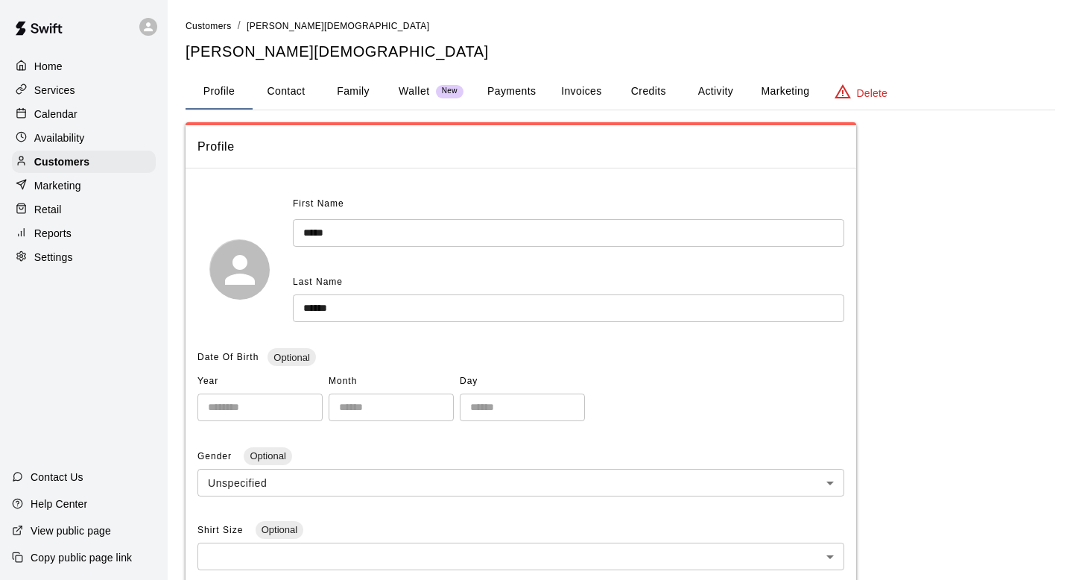
click at [525, 92] on button "Payments" at bounding box center [512, 92] width 72 height 36
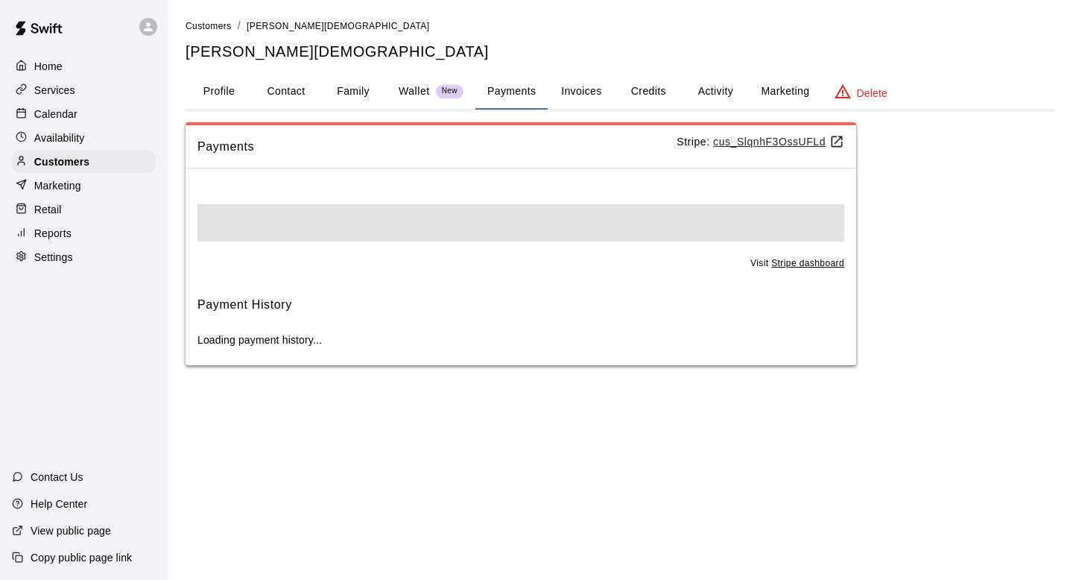
click at [616, 95] on button "Credits" at bounding box center [648, 92] width 67 height 36
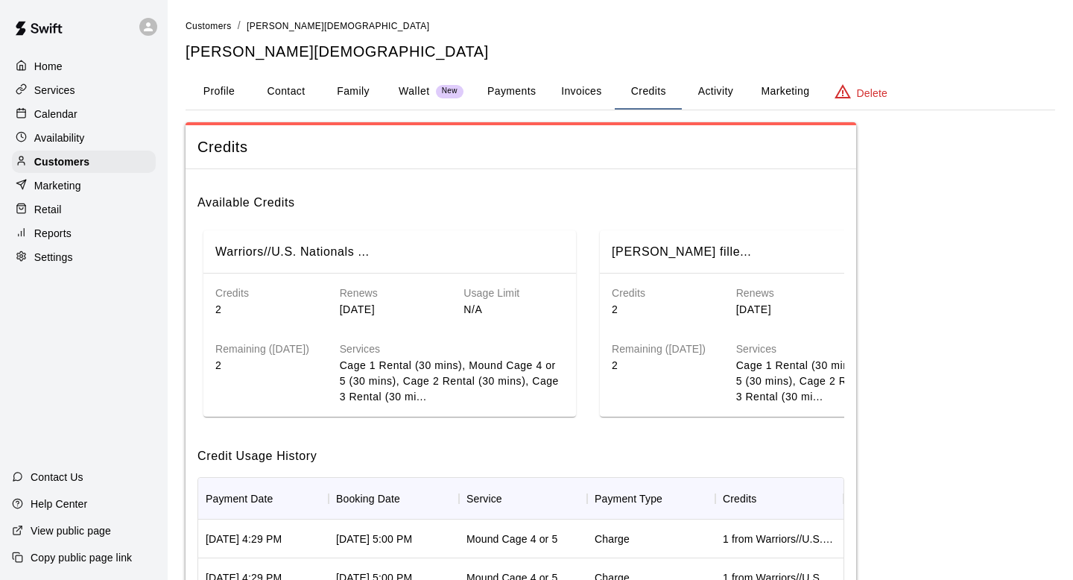
click at [598, 92] on button "Invoices" at bounding box center [581, 92] width 67 height 36
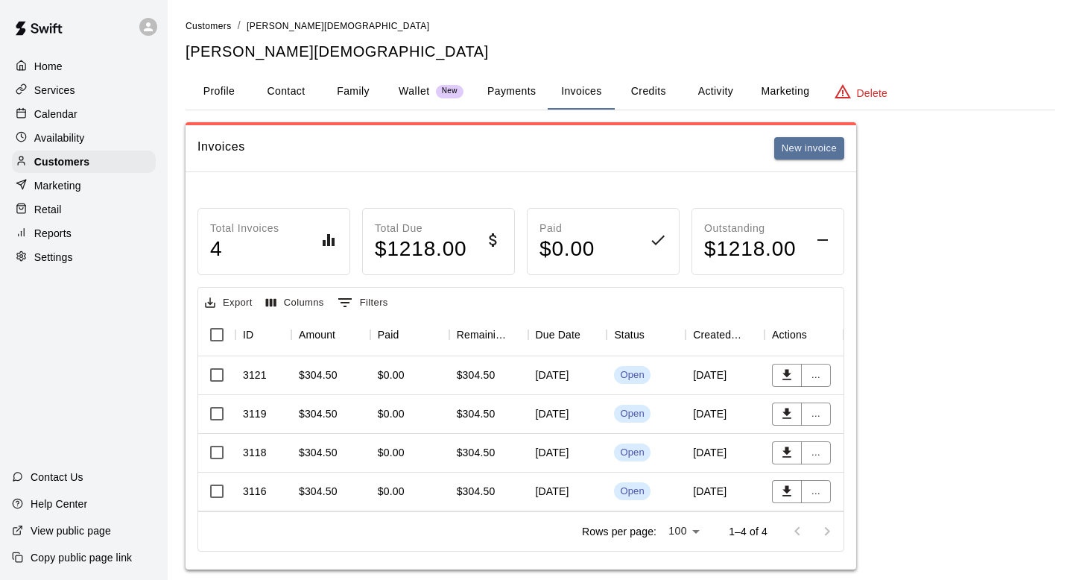
scroll to position [19, 0]
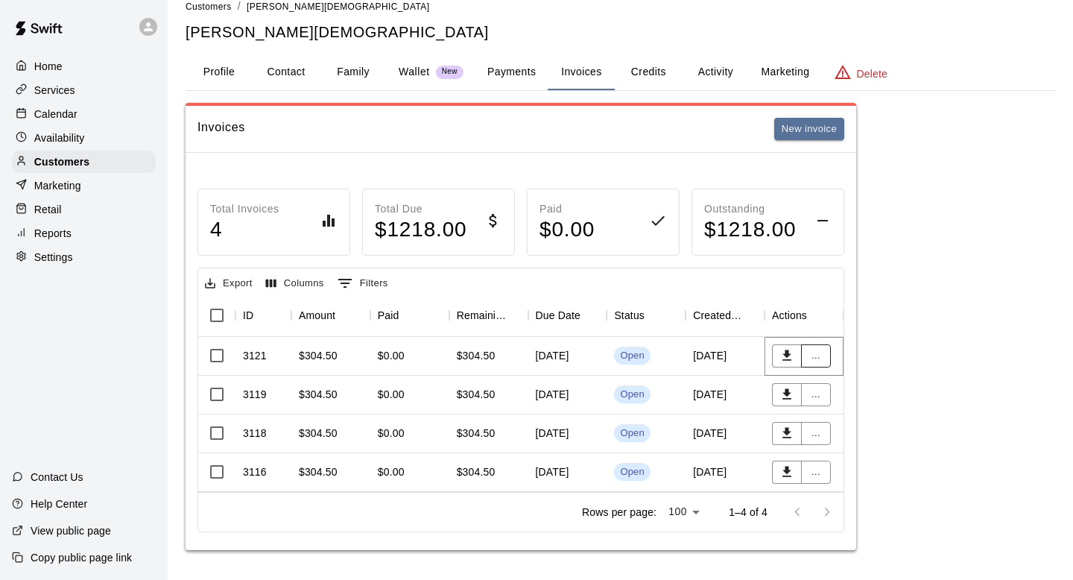
click at [823, 355] on button "..." at bounding box center [816, 355] width 30 height 23
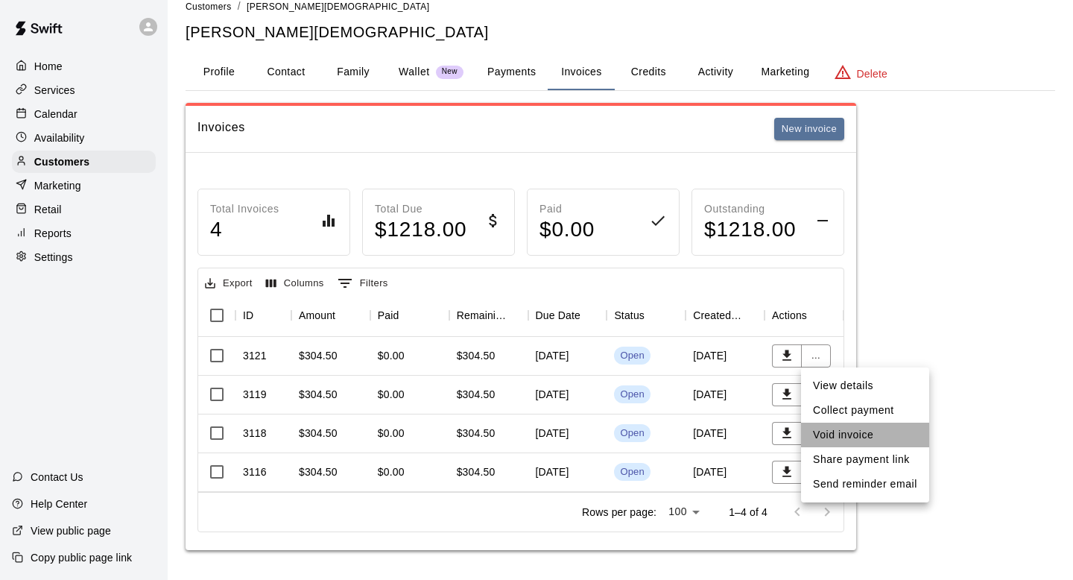
click at [828, 438] on li "Void invoice" at bounding box center [865, 435] width 128 height 25
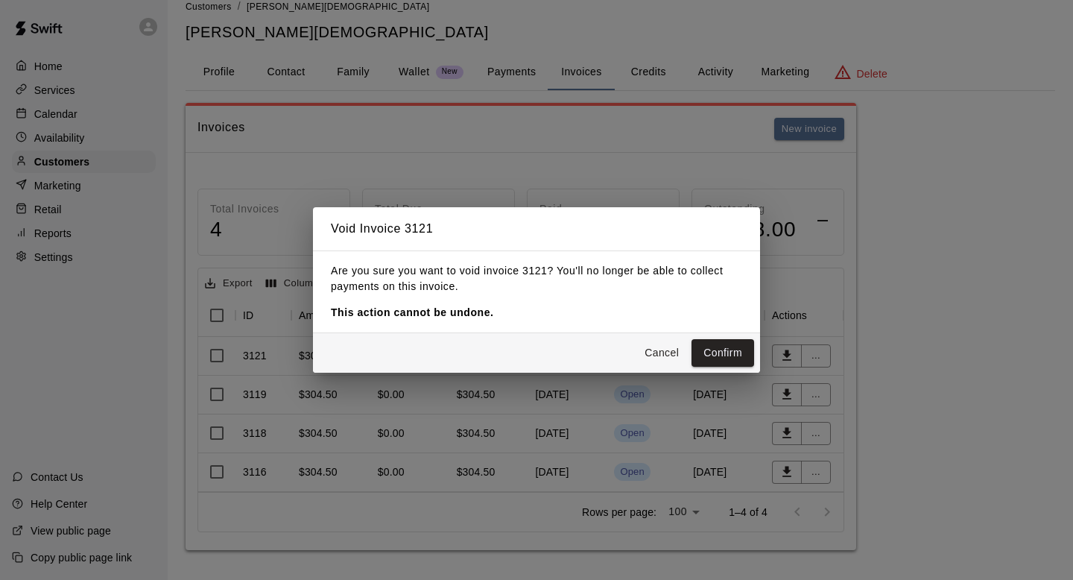
click at [721, 356] on button "Confirm" at bounding box center [723, 353] width 63 height 28
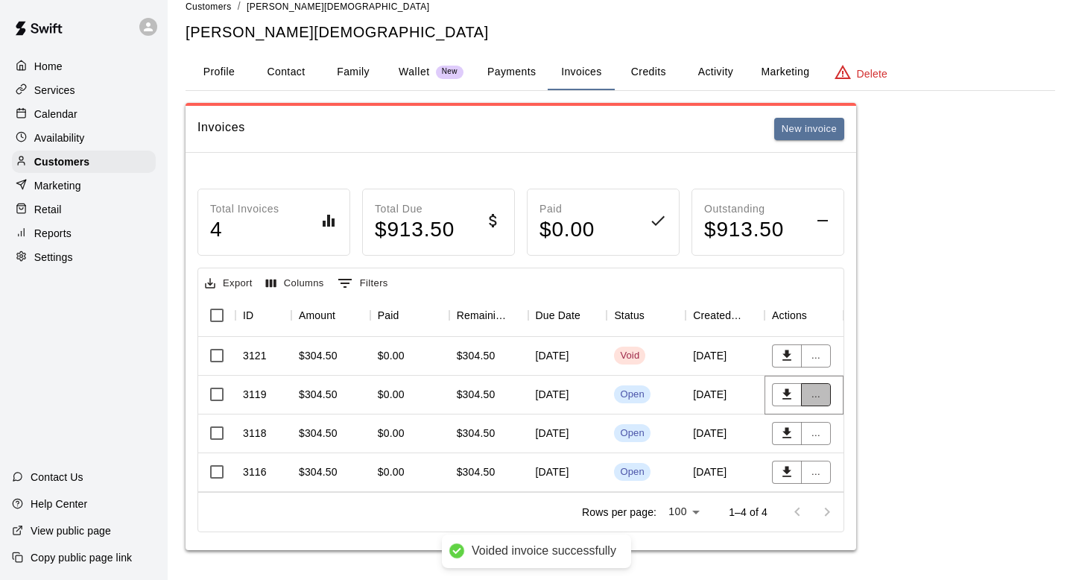
click at [807, 395] on button "..." at bounding box center [816, 394] width 30 height 23
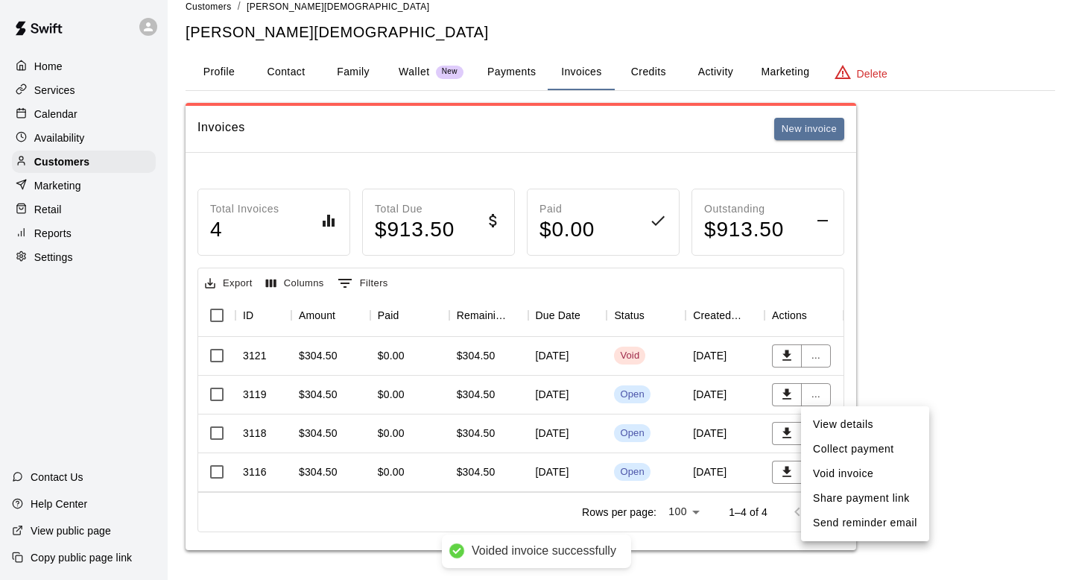
click at [842, 476] on li "Void invoice" at bounding box center [865, 473] width 128 height 25
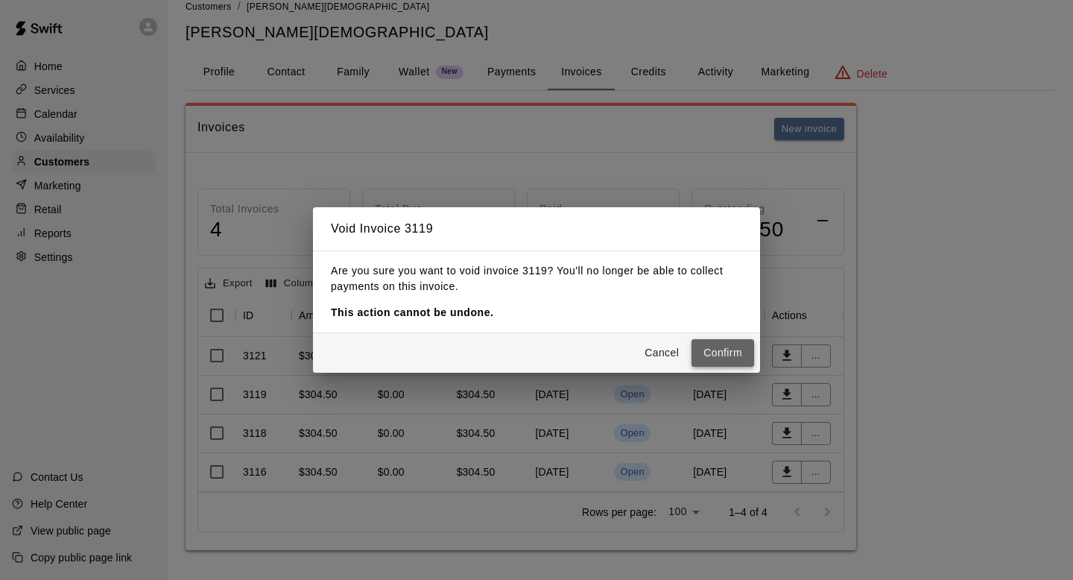
click at [713, 352] on button "Confirm" at bounding box center [723, 353] width 63 height 28
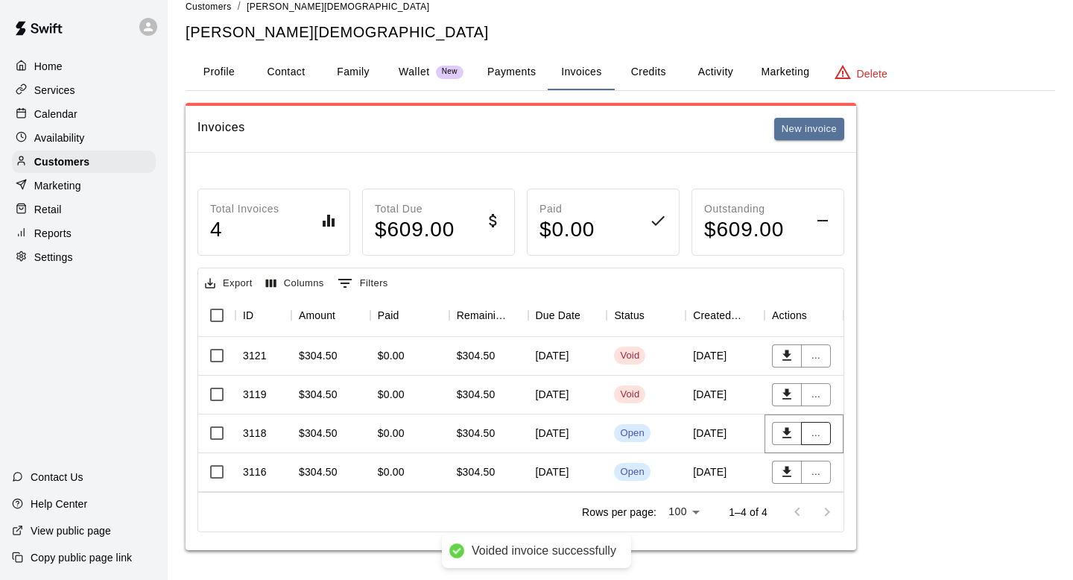
click at [814, 431] on button "..." at bounding box center [816, 433] width 30 height 23
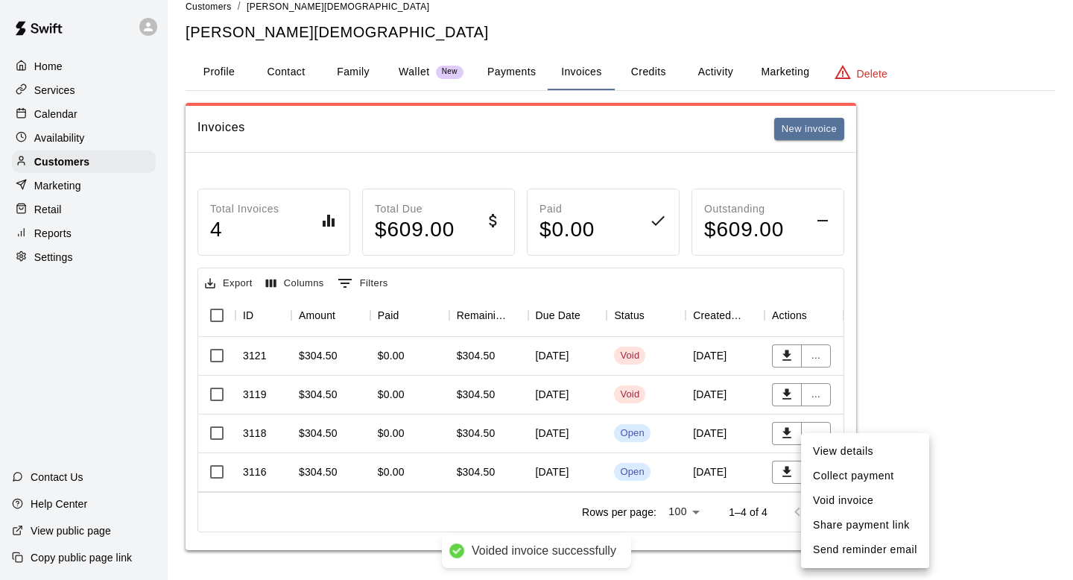
click at [850, 509] on li "Void invoice" at bounding box center [865, 500] width 128 height 25
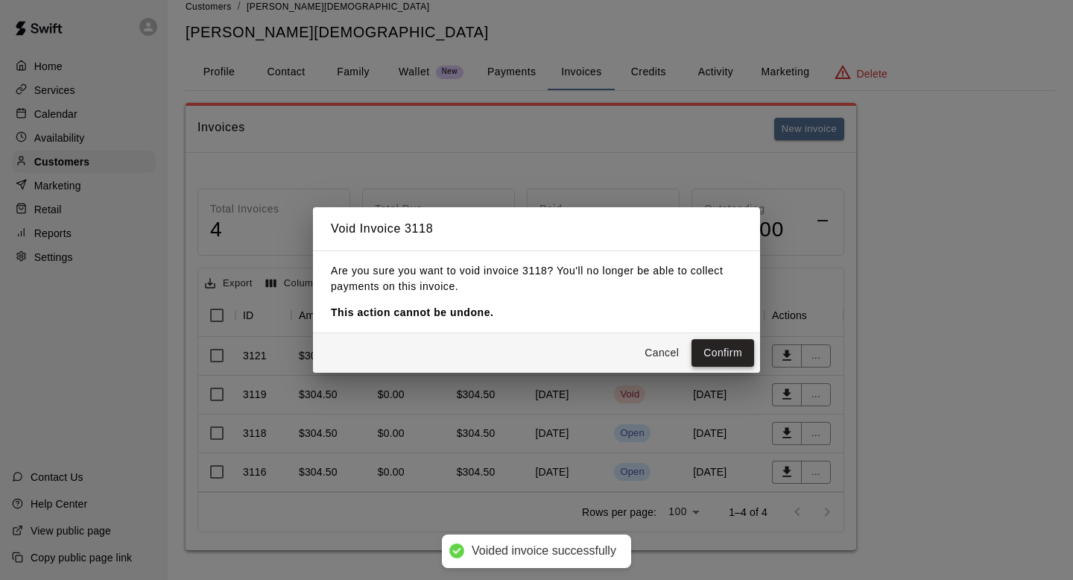
click at [713, 357] on button "Confirm" at bounding box center [723, 353] width 63 height 28
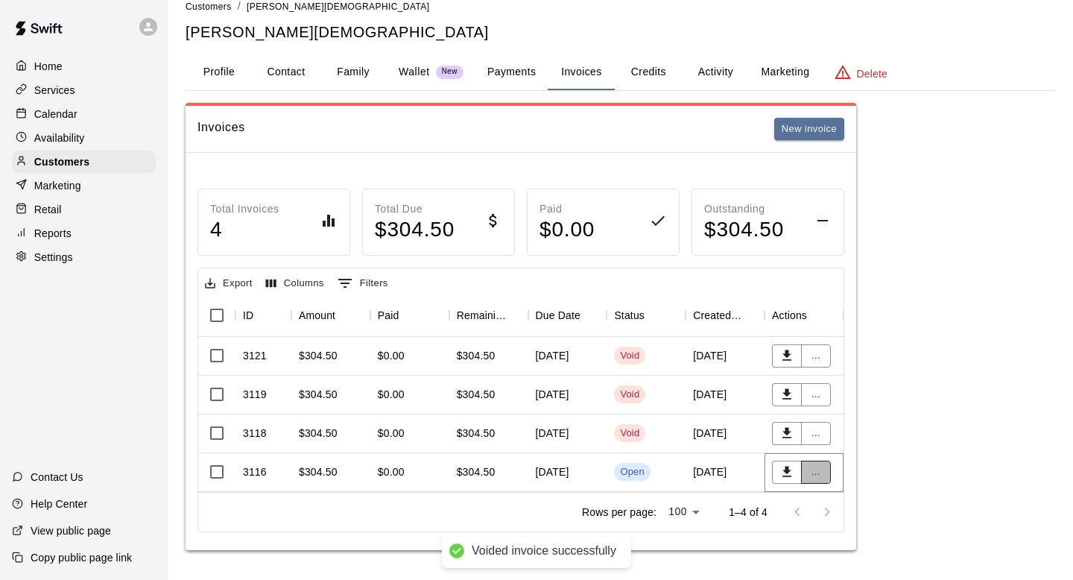
click at [823, 474] on button "..." at bounding box center [816, 472] width 30 height 23
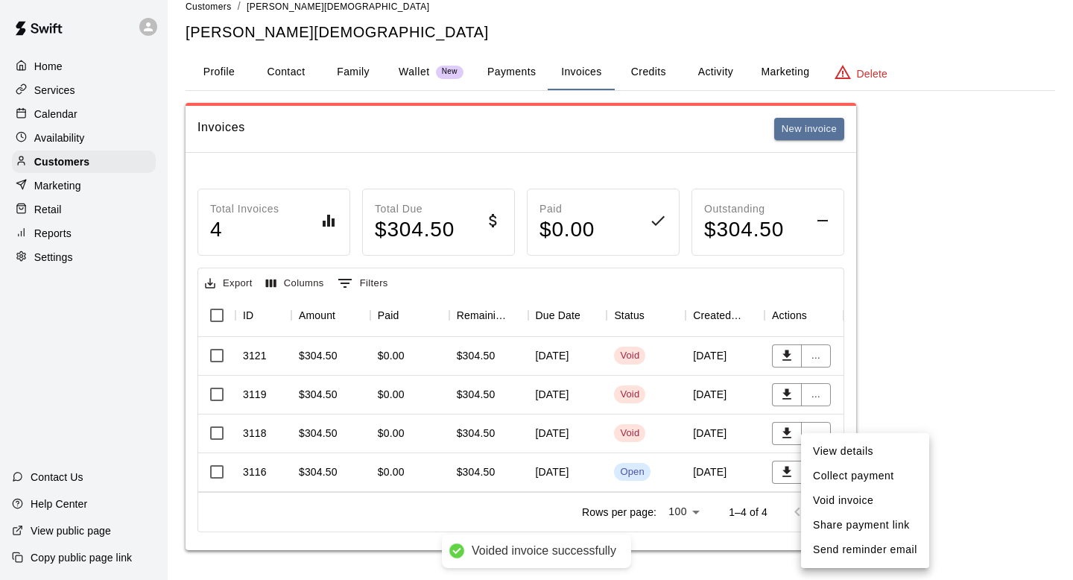
click at [835, 499] on li "Void invoice" at bounding box center [865, 500] width 128 height 25
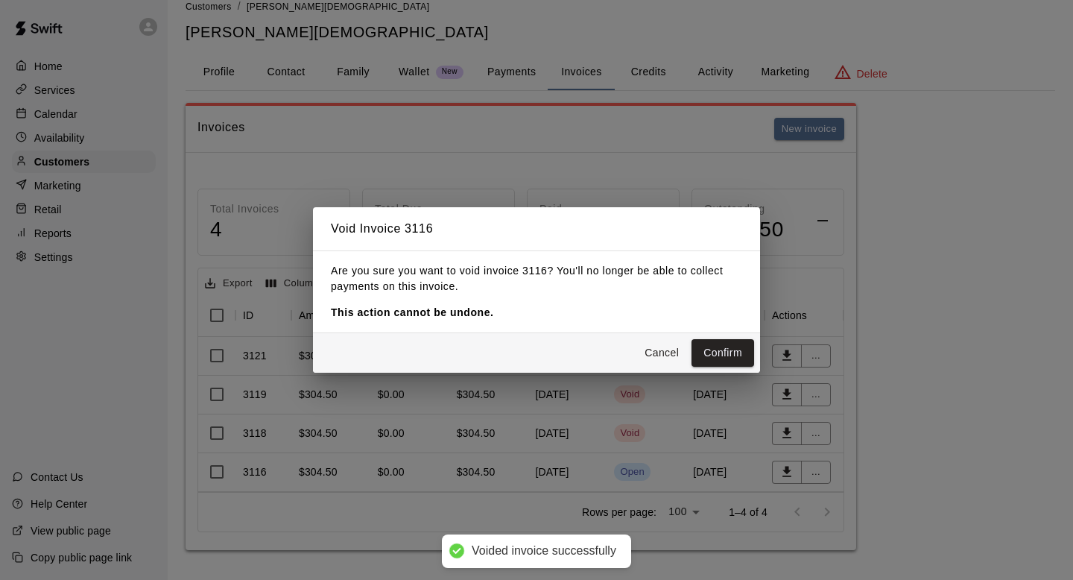
click at [695, 350] on button "Confirm" at bounding box center [723, 353] width 63 height 28
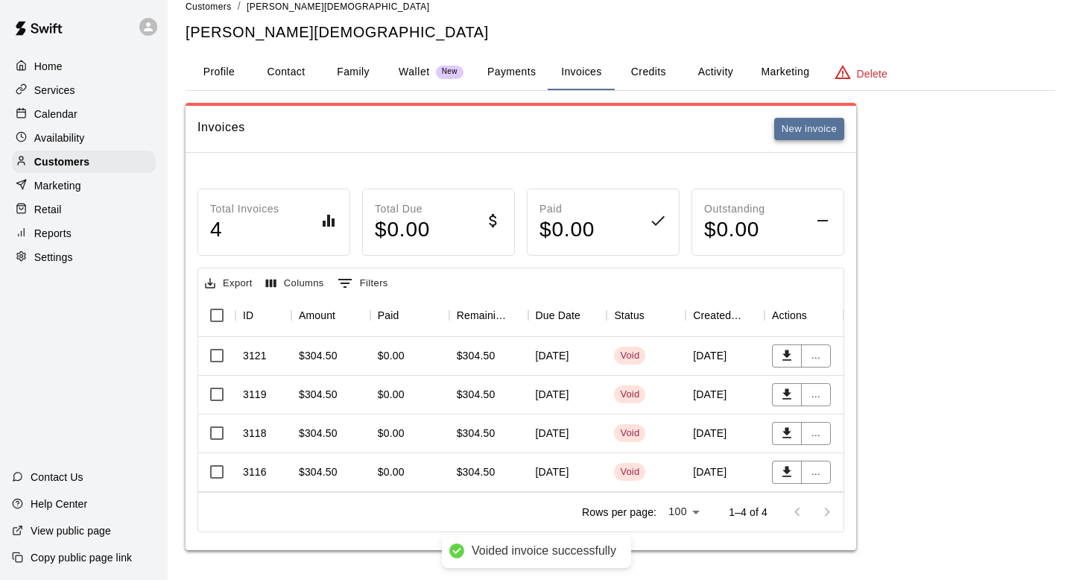
click at [801, 124] on button "New invoice" at bounding box center [810, 129] width 70 height 23
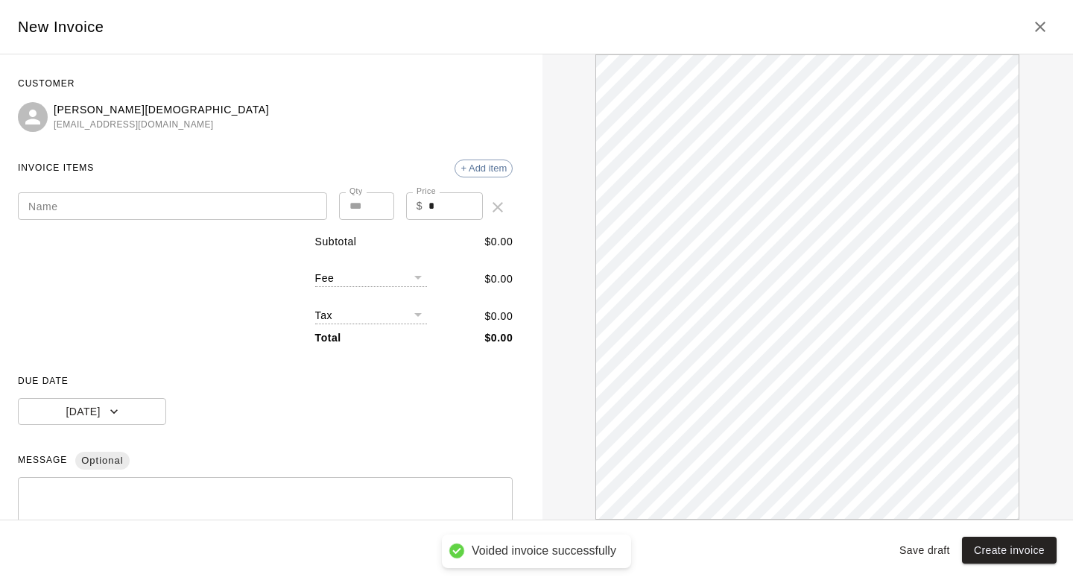
scroll to position [0, 0]
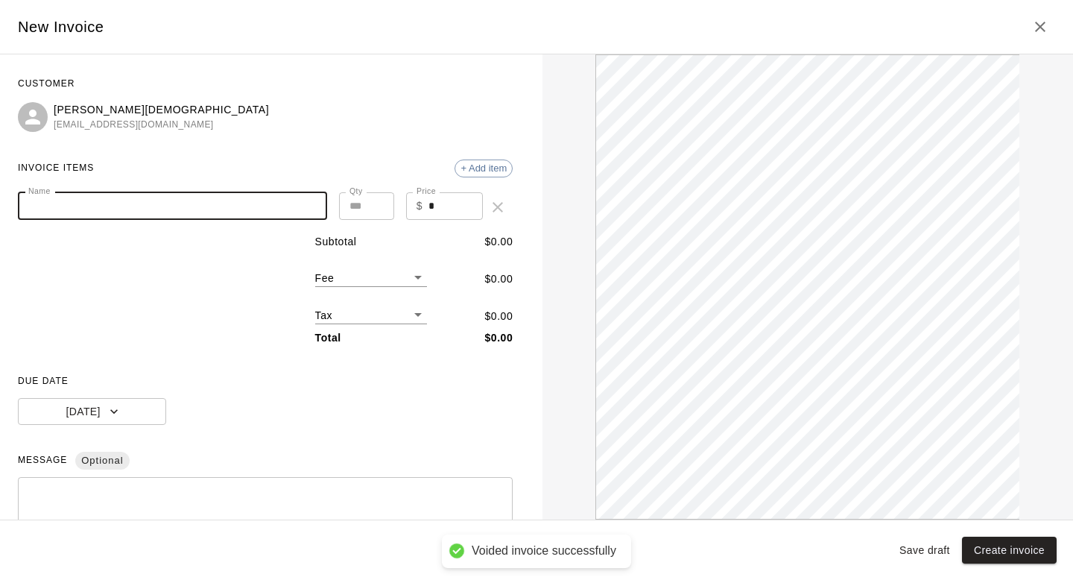
click at [254, 197] on input "Name" at bounding box center [172, 206] width 309 height 28
type input "*********"
click at [470, 209] on input "*" at bounding box center [456, 206] width 54 height 28
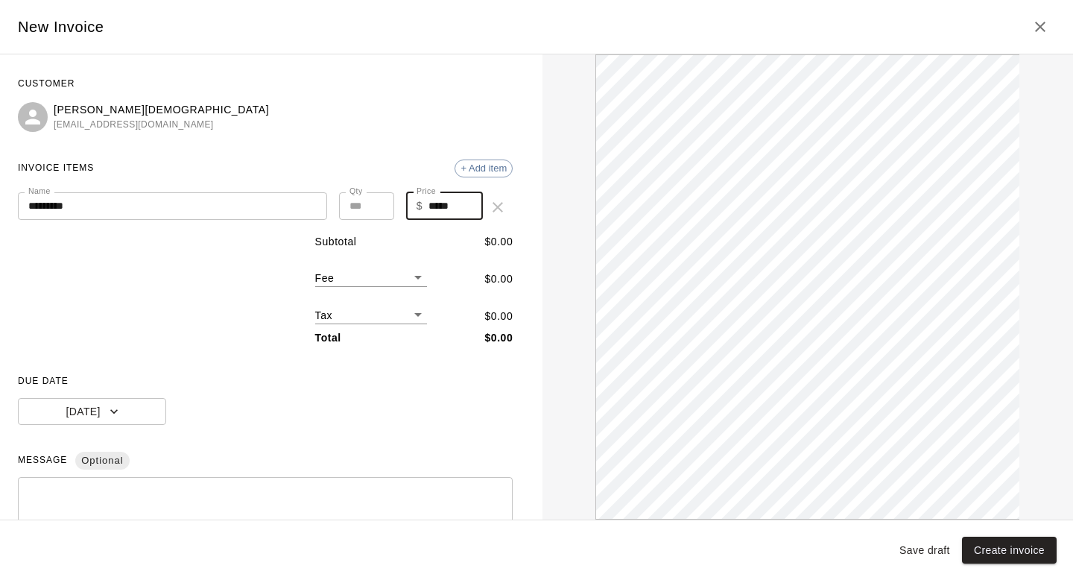
type input "*****"
click at [168, 274] on div "Subtotal $ 0.00 Fee ​ $ 0.00 Tax ​ $ 0.00 Total $ 0.00" at bounding box center [265, 290] width 495 height 112
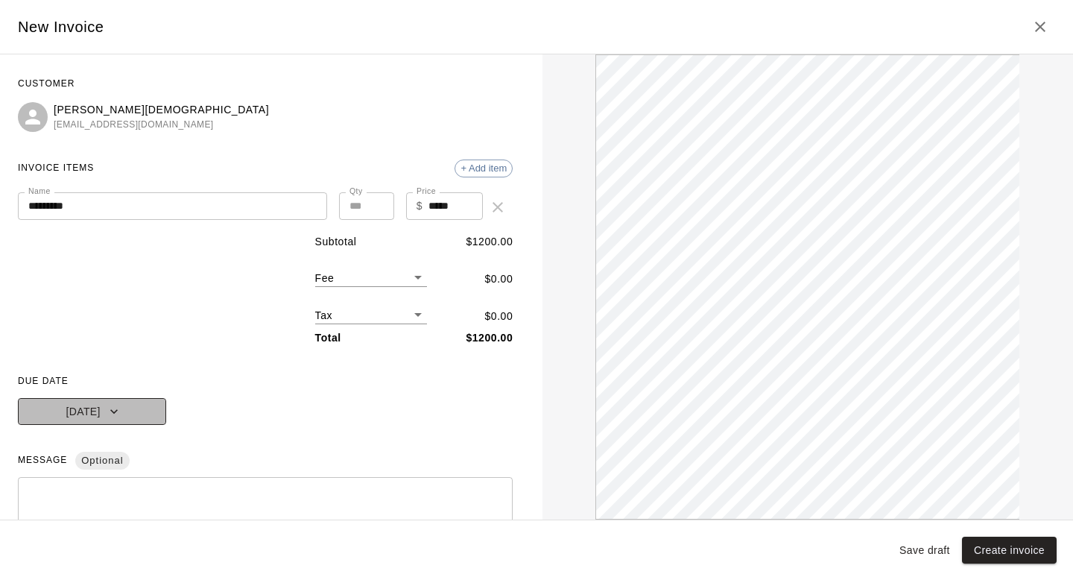
click at [104, 421] on button "Today" at bounding box center [92, 412] width 148 height 28
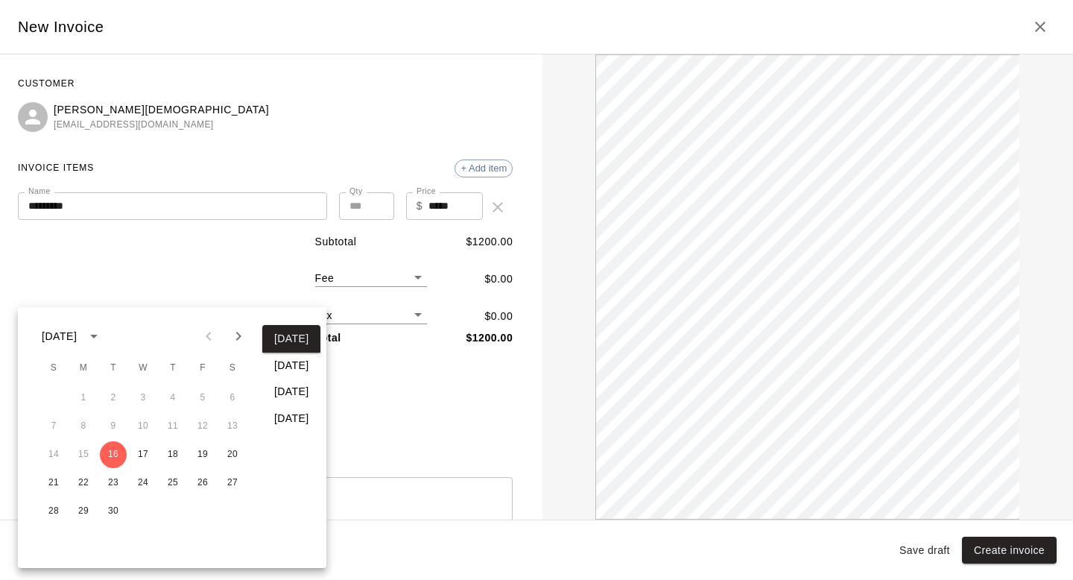
click at [434, 441] on div at bounding box center [536, 290] width 1073 height 580
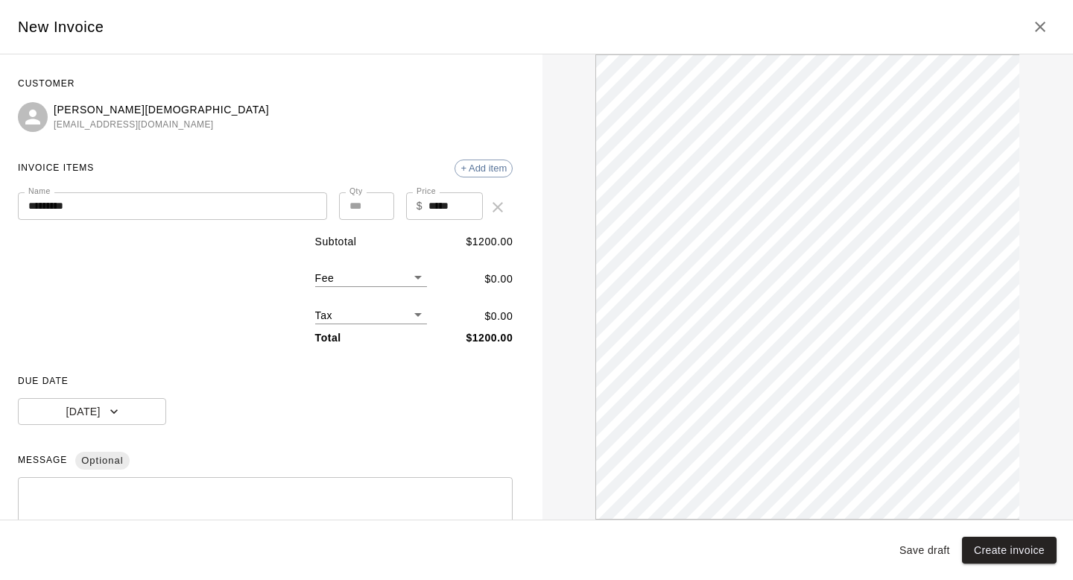
scroll to position [155, 0]
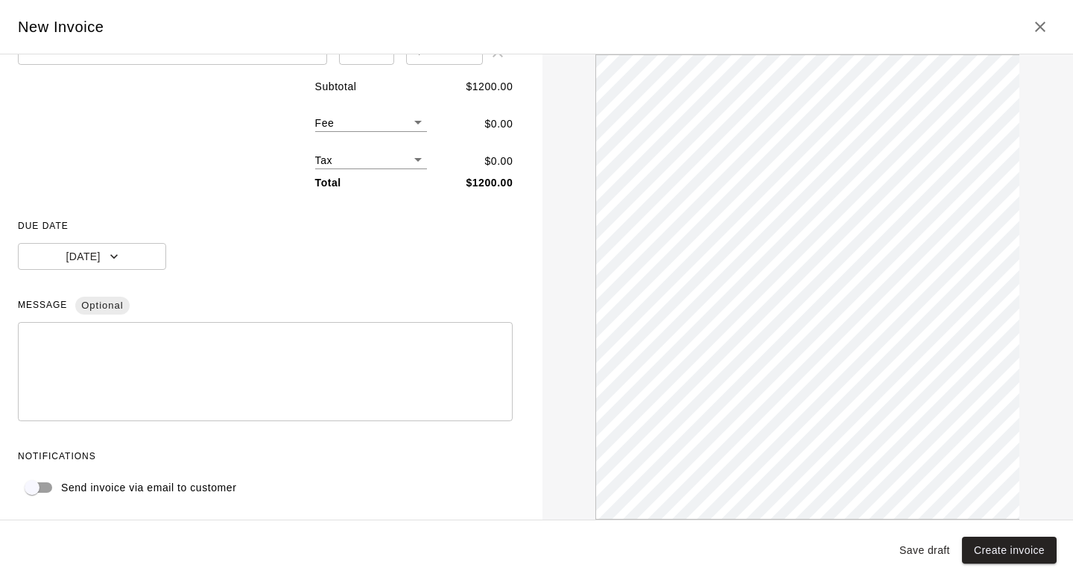
click at [1002, 549] on button "Create invoice" at bounding box center [1009, 551] width 95 height 28
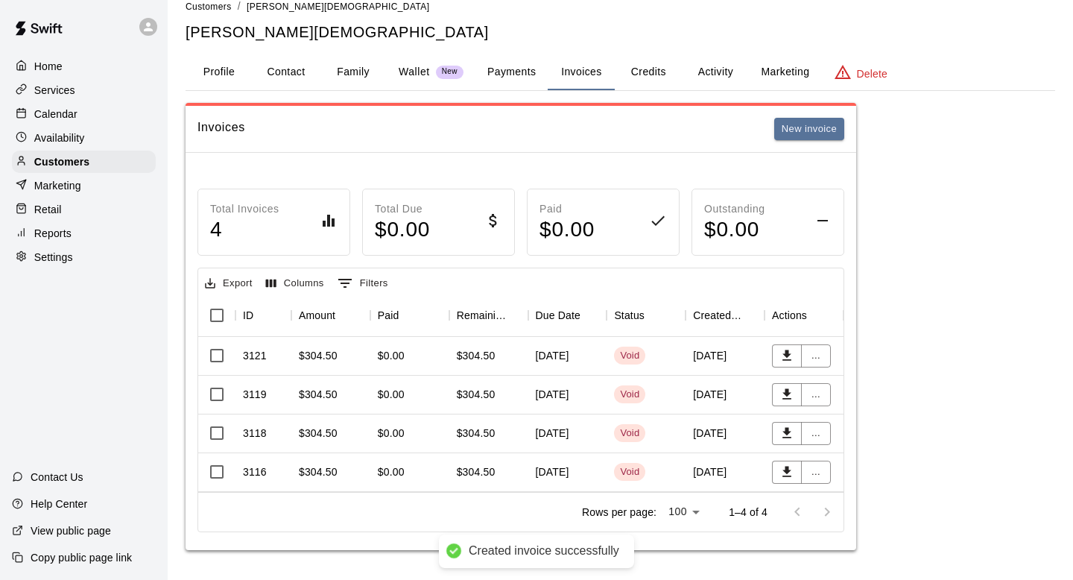
scroll to position [0, 0]
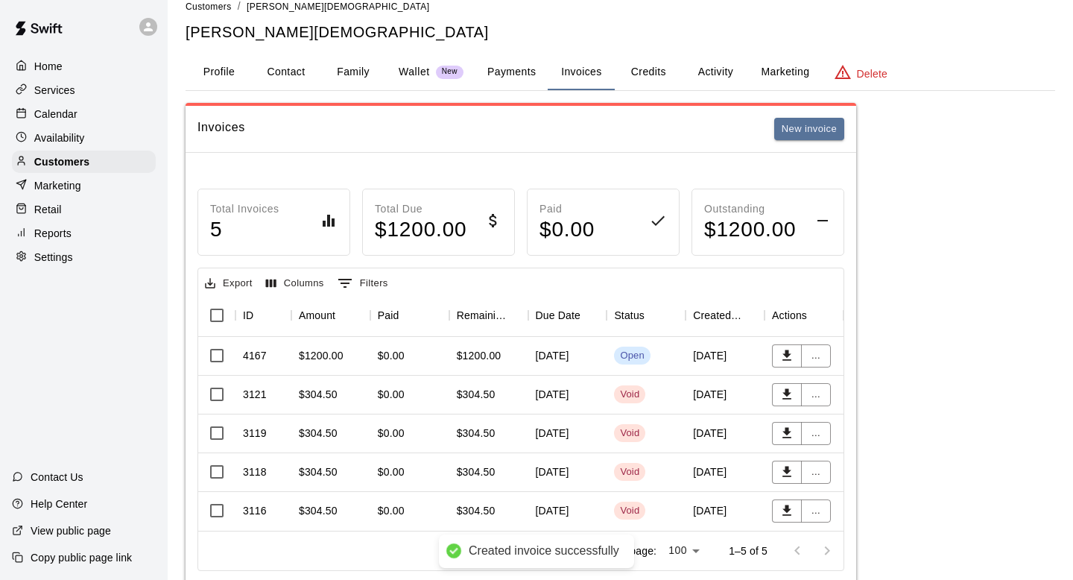
click at [657, 358] on div "Open" at bounding box center [646, 356] width 64 height 18
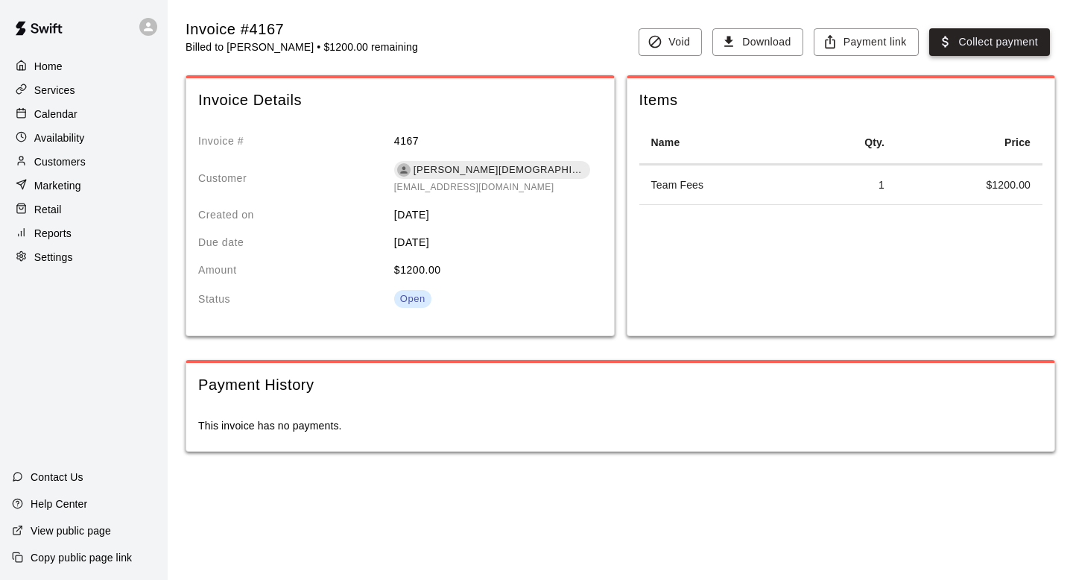
click at [968, 54] on button "Collect payment" at bounding box center [990, 42] width 121 height 28
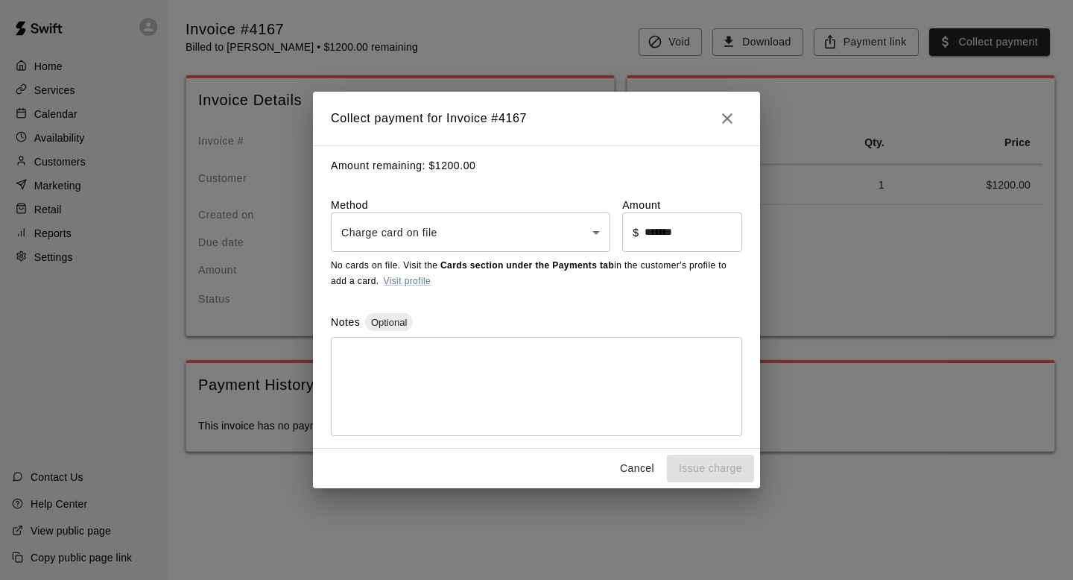
click at [511, 236] on body "Home Services Calendar Availability Customers Marketing Retail Reports Settings…" at bounding box center [536, 241] width 1073 height 482
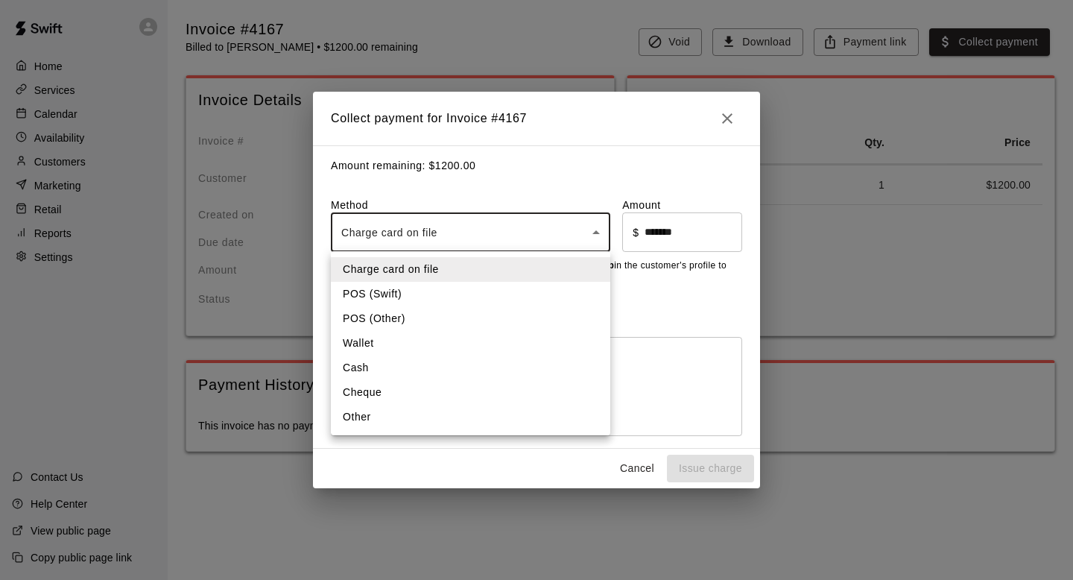
click at [400, 414] on li "Other" at bounding box center [471, 417] width 280 height 25
type input "*****"
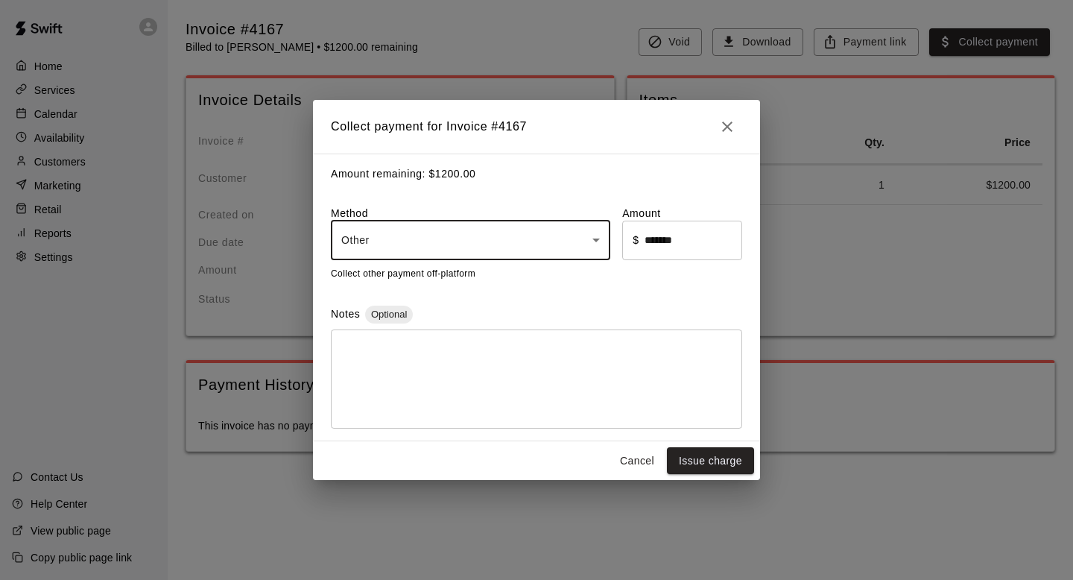
click at [416, 408] on textarea at bounding box center [536, 378] width 391 height 75
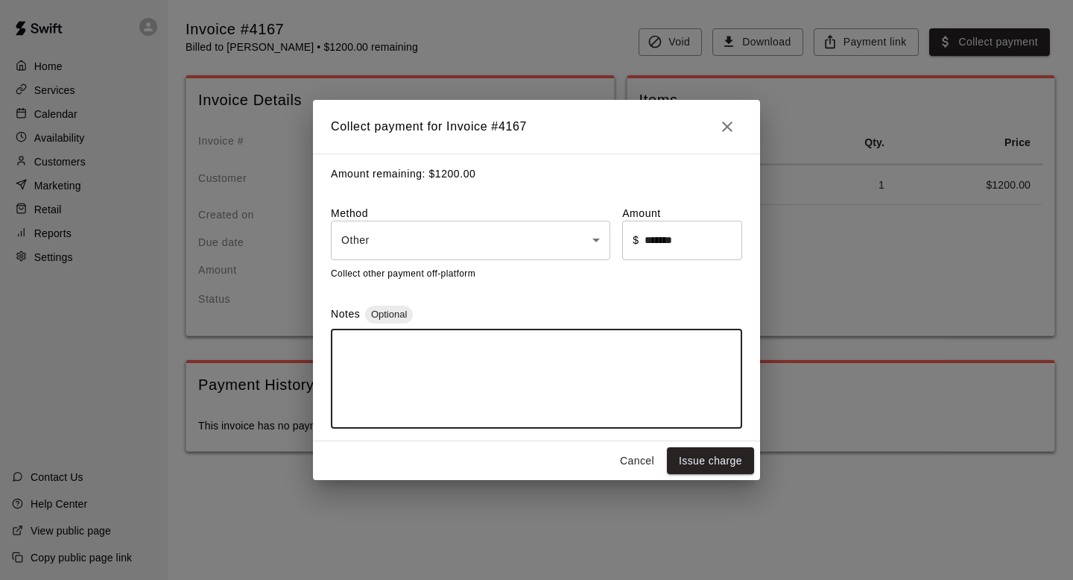
type textarea "*"
type textarea "*****"
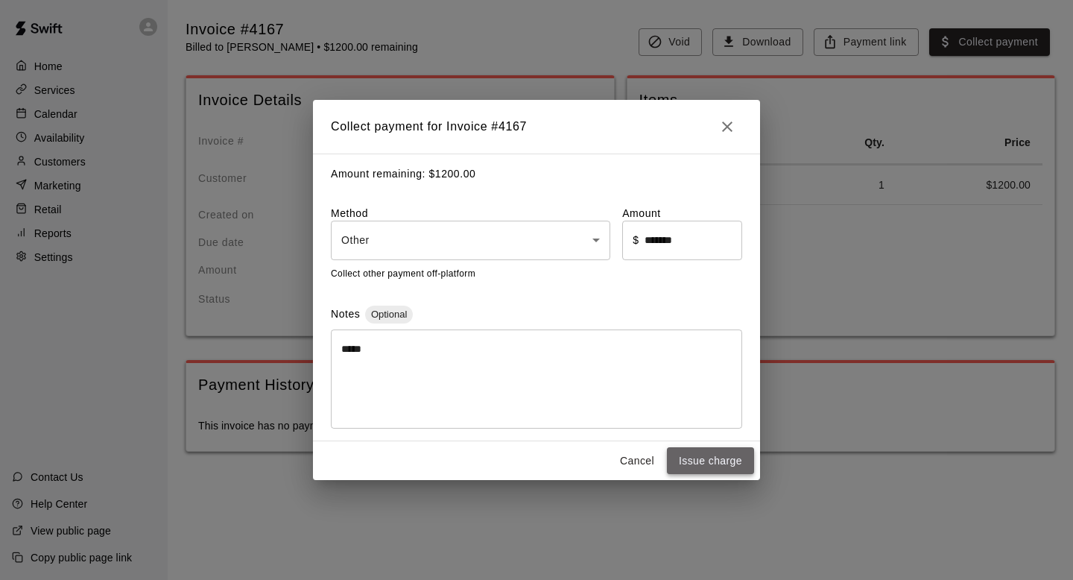
click at [710, 467] on button "Issue charge" at bounding box center [710, 461] width 87 height 28
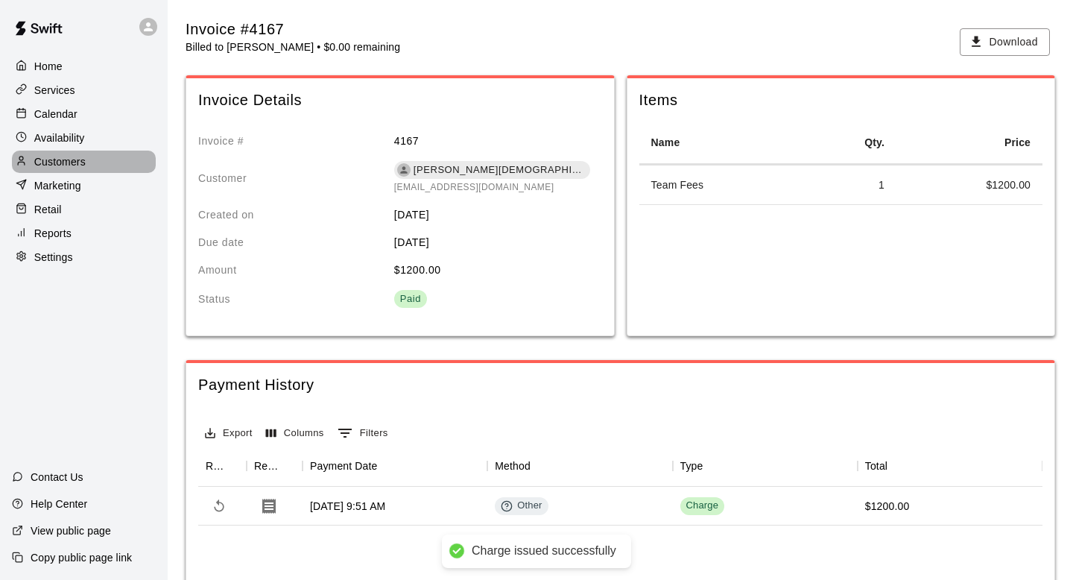
click at [85, 158] on p "Customers" at bounding box center [59, 161] width 51 height 15
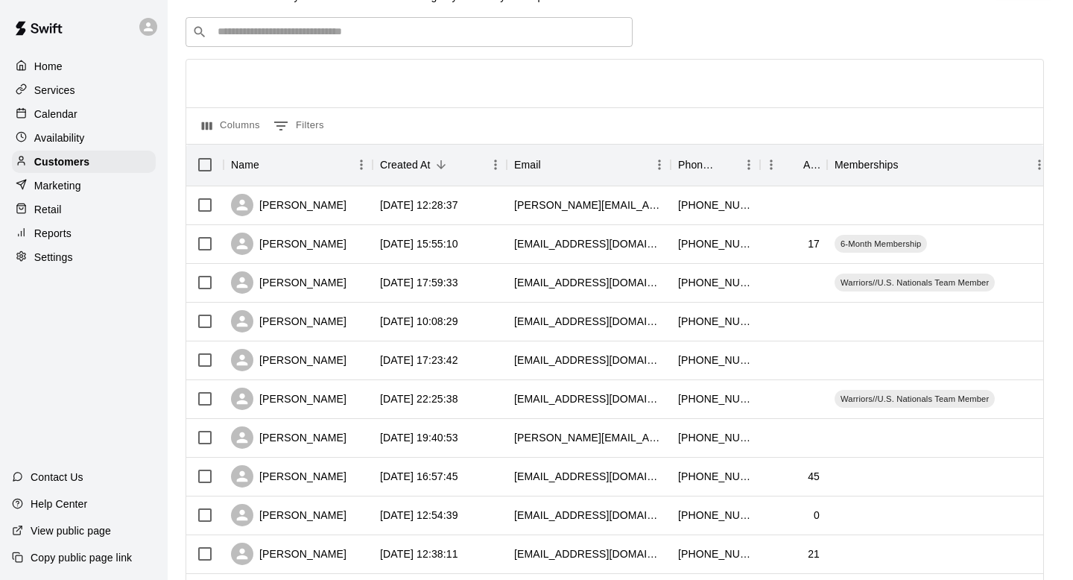
scroll to position [50, 0]
click at [344, 366] on div "[PERSON_NAME]" at bounding box center [298, 360] width 149 height 39
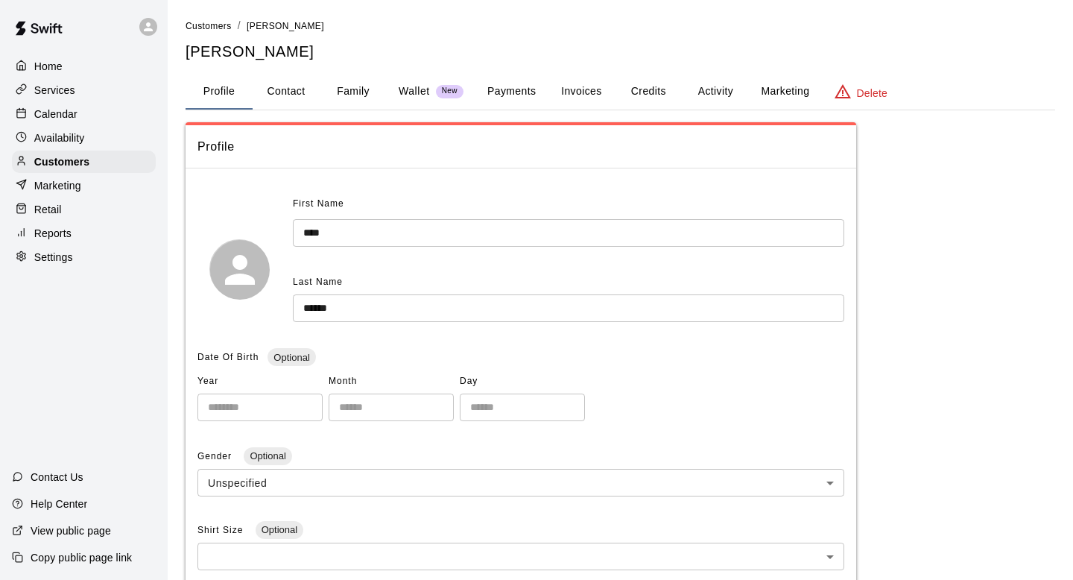
click at [709, 99] on button "Activity" at bounding box center [715, 92] width 67 height 36
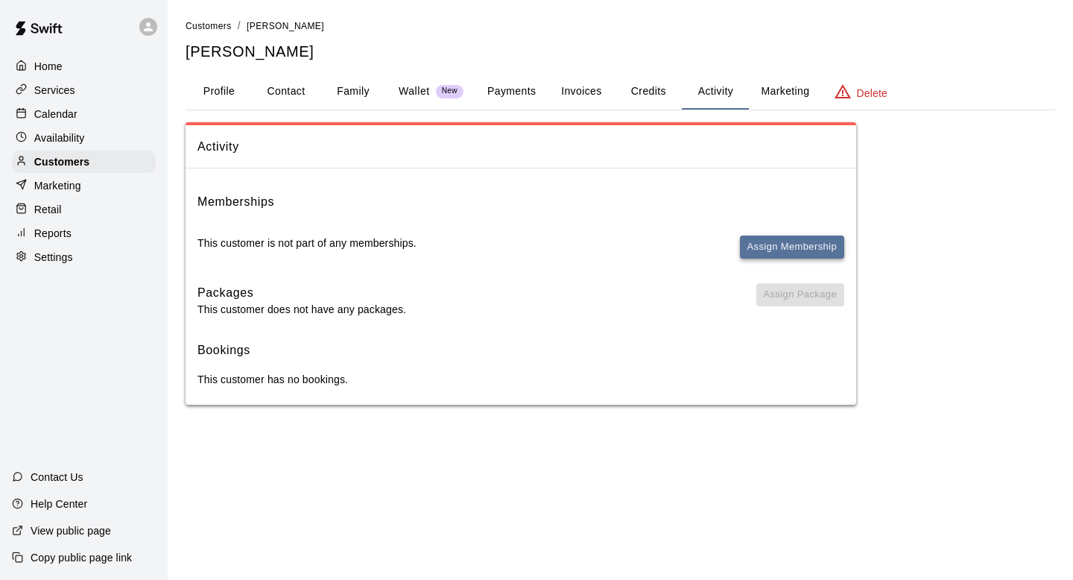
click at [828, 239] on button "Assign Membership" at bounding box center [792, 247] width 104 height 23
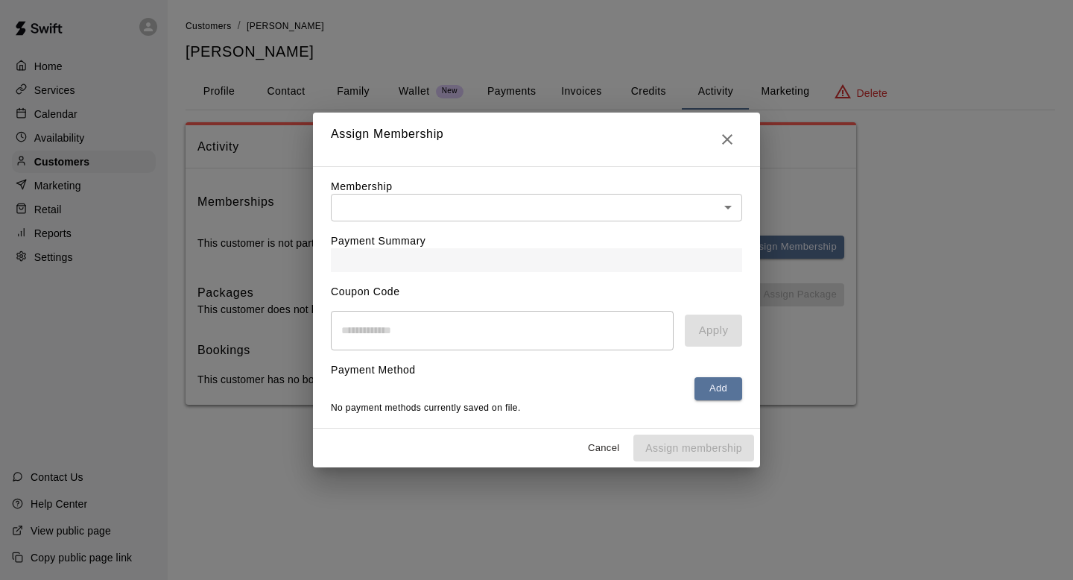
click at [657, 201] on body "Home Services Calendar Availability Customers Marketing Retail Reports Settings…" at bounding box center [536, 217] width 1073 height 435
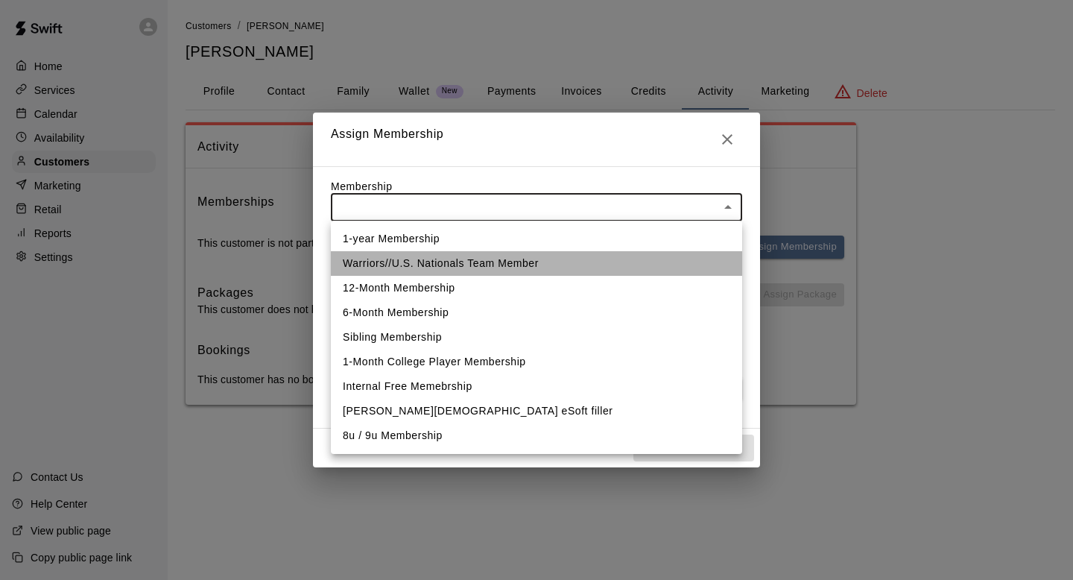
click at [502, 266] on li "Warriors//U.S. Nationals Team Member" at bounding box center [536, 263] width 411 height 25
type input "**********"
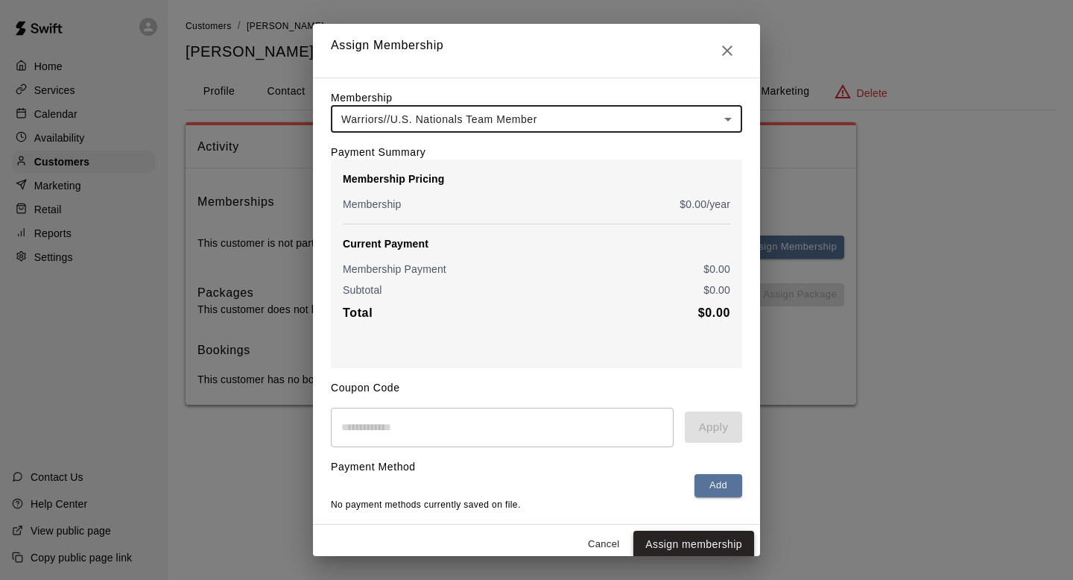
click at [665, 538] on button "Assign membership" at bounding box center [694, 545] width 121 height 28
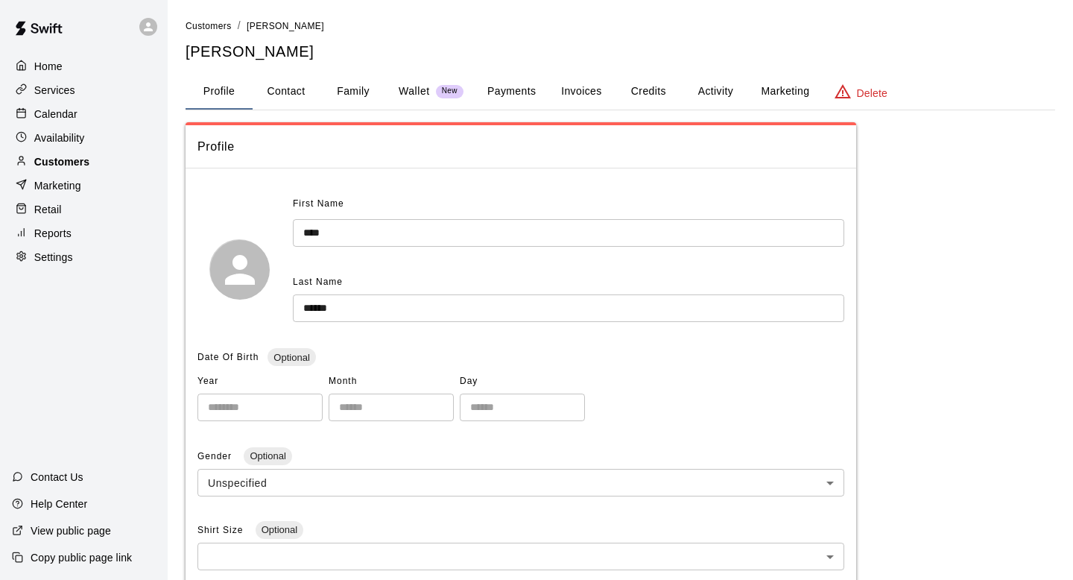
click at [103, 159] on div "Customers" at bounding box center [84, 162] width 144 height 22
